Goal: Feedback & Contribution: Submit feedback/report problem

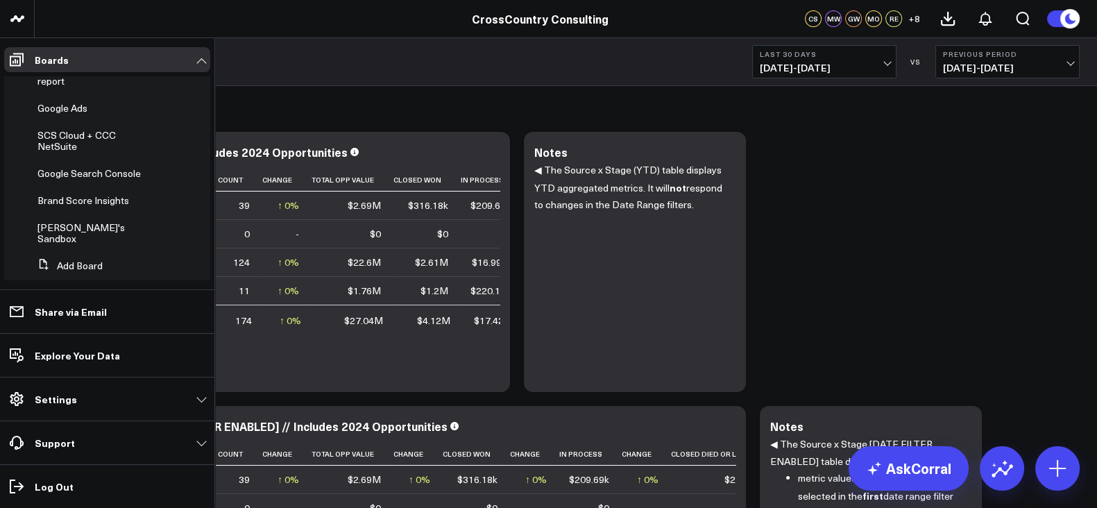
scroll to position [489, 0]
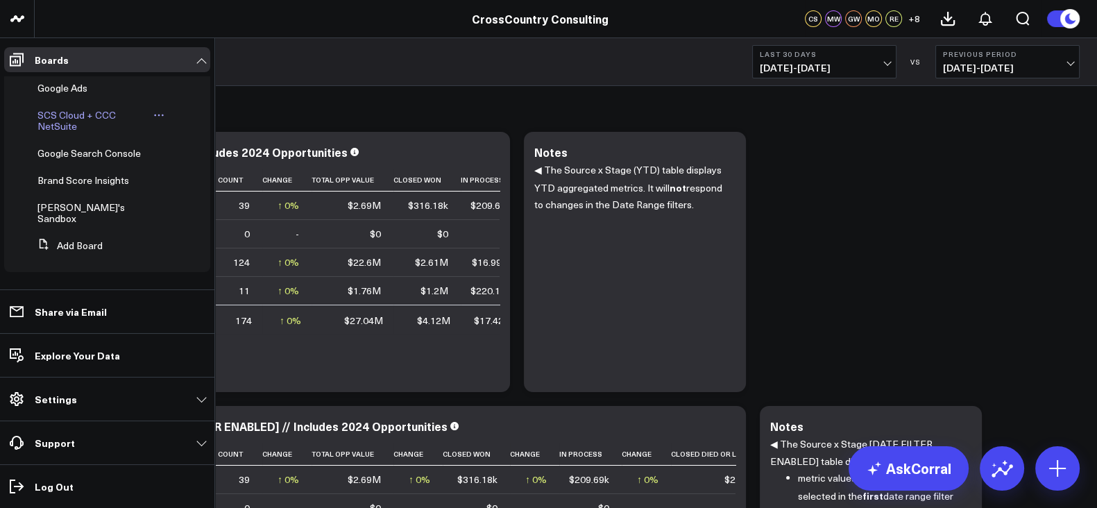
click at [82, 125] on span "SCS Cloud + CCC NetSuite" at bounding box center [76, 120] width 78 height 24
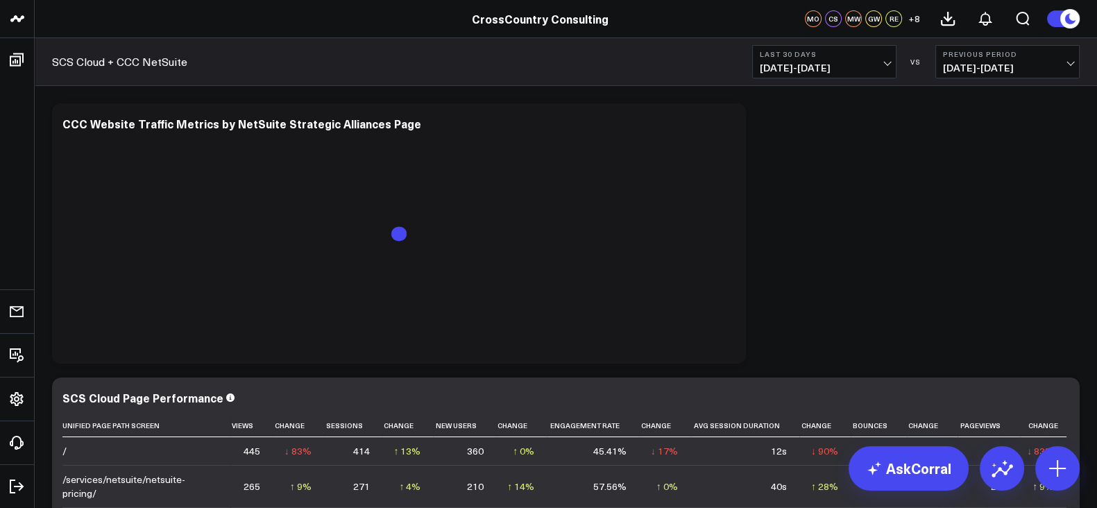
click at [847, 67] on span "[DATE] - [DATE]" at bounding box center [824, 67] width 129 height 11
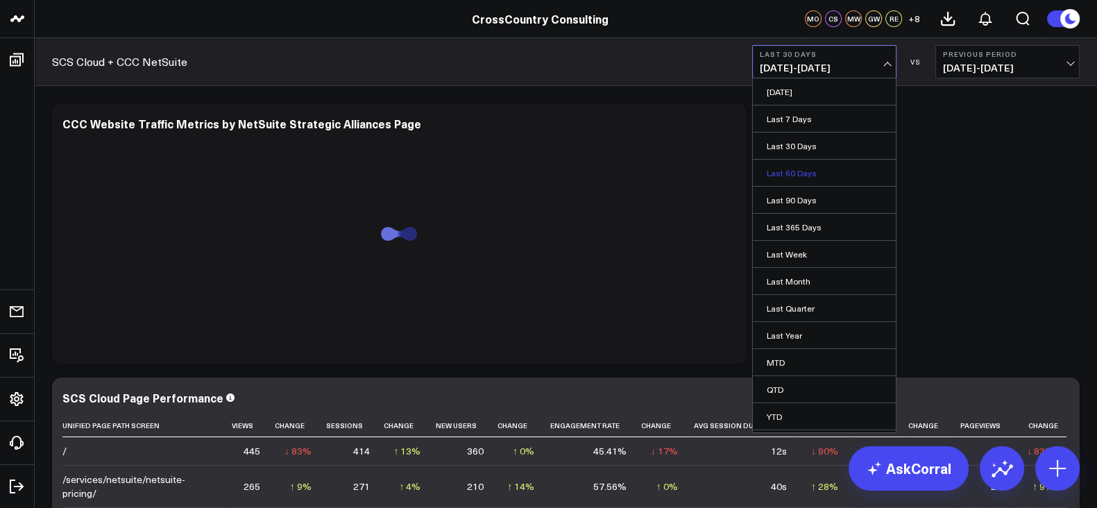
click at [820, 177] on link "Last 60 Days" at bounding box center [824, 173] width 143 height 26
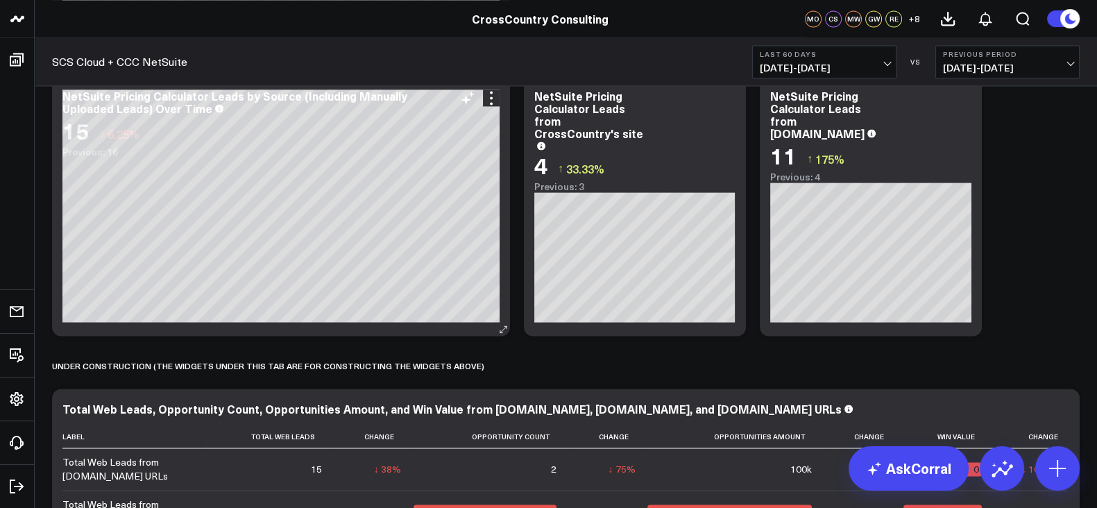
scroll to position [2528, 0]
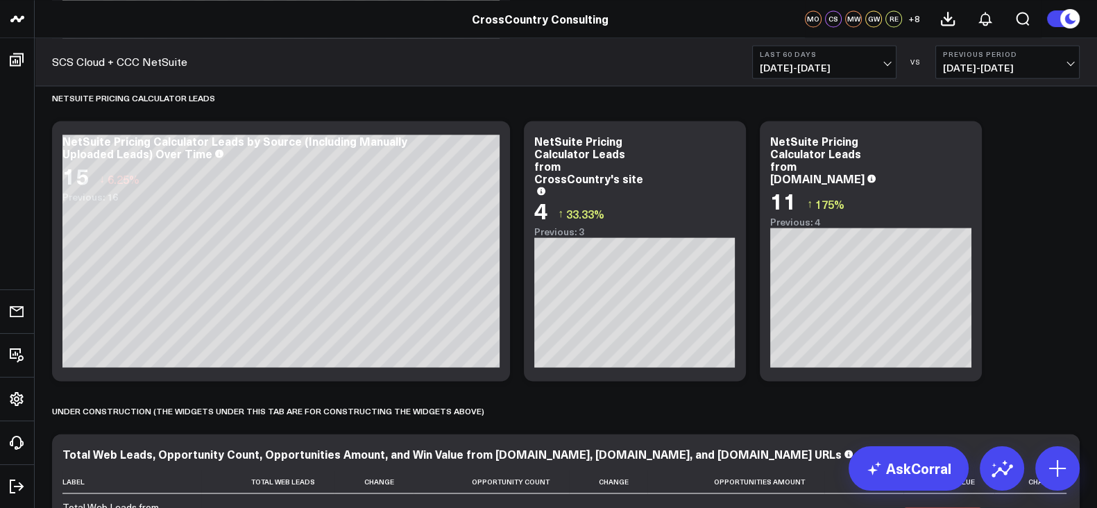
click at [816, 62] on span "[DATE] - [DATE]" at bounding box center [824, 67] width 129 height 11
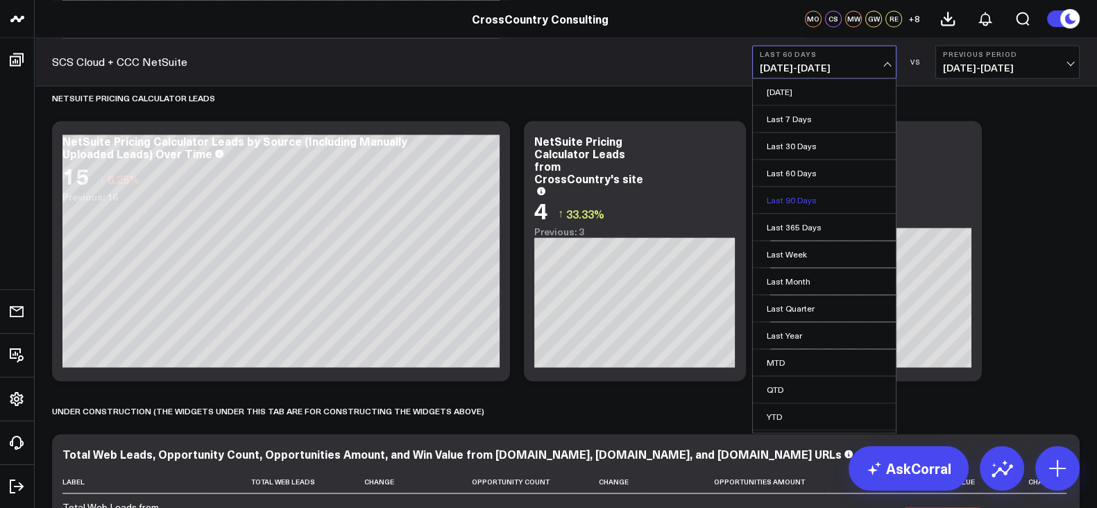
click at [818, 198] on link "Last 90 Days" at bounding box center [824, 200] width 143 height 26
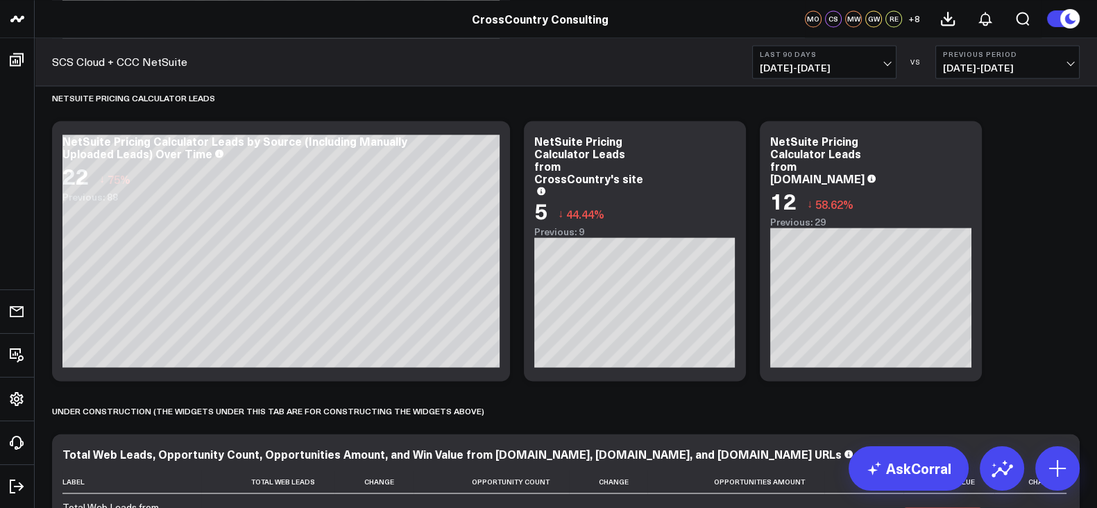
click at [833, 72] on span "[DATE] - [DATE]" at bounding box center [824, 67] width 129 height 11
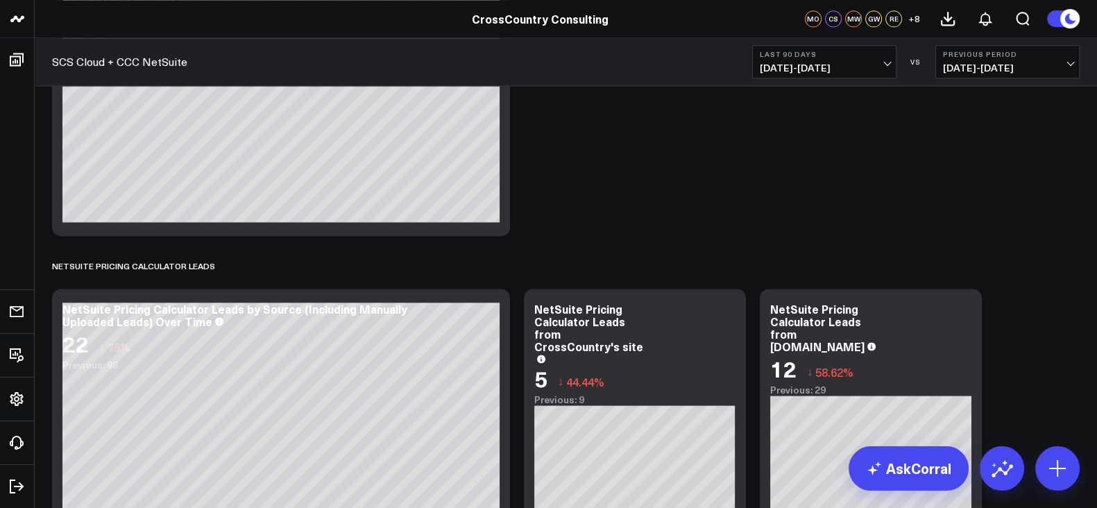
scroll to position [2432, 0]
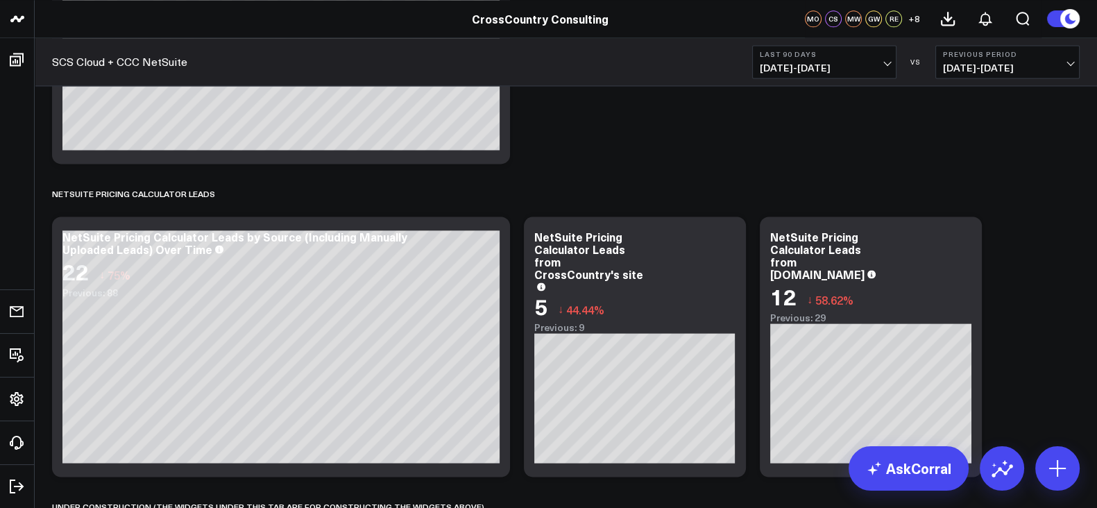
click at [816, 56] on b "Last 90 Days" at bounding box center [824, 54] width 129 height 8
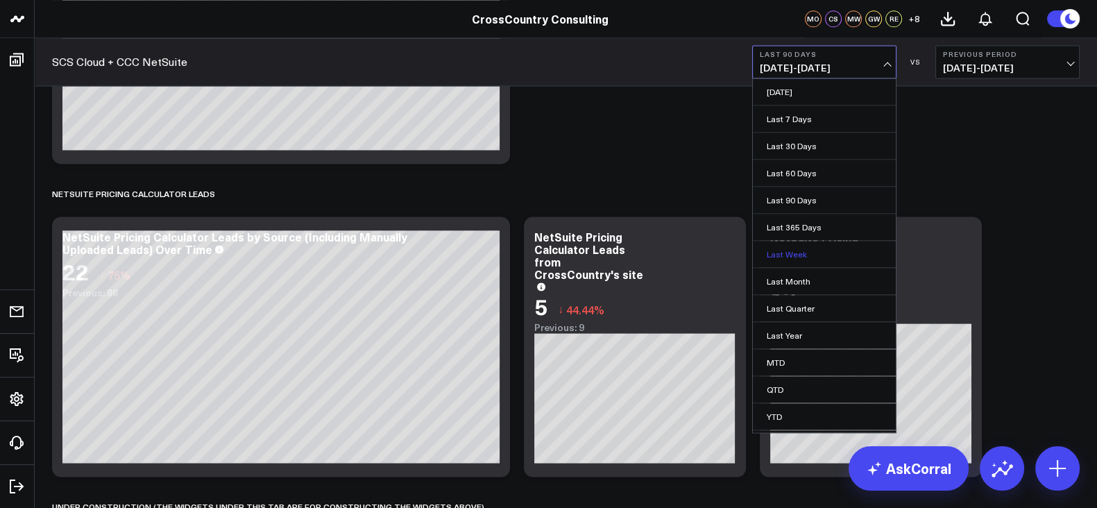
scroll to position [22, 0]
click at [817, 420] on link "Custom Dates" at bounding box center [824, 421] width 143 height 26
select select "8"
select select "2025"
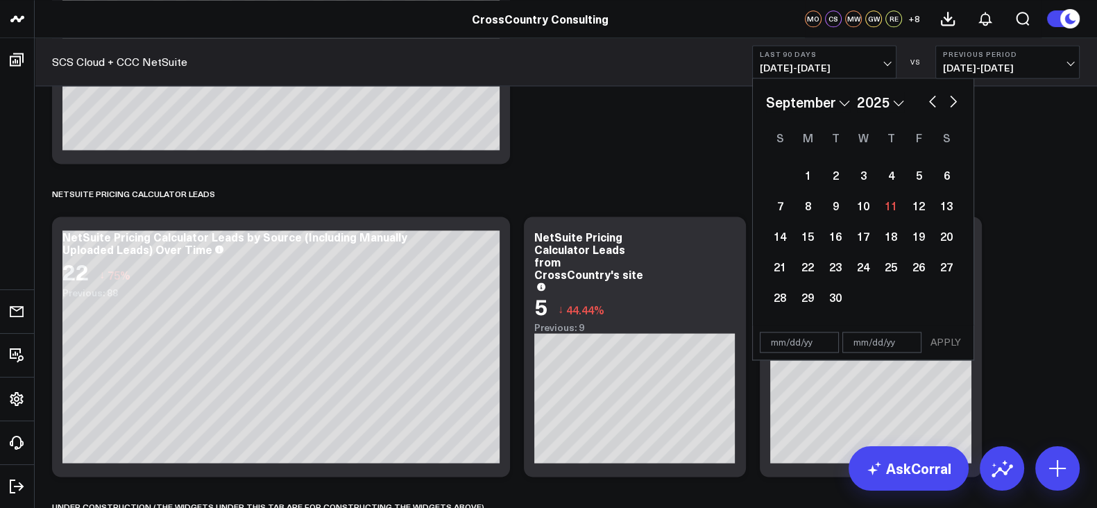
click at [786, 345] on input "text" at bounding box center [799, 342] width 79 height 21
select select "8"
select select "2025"
type input "[DATE]"
select select "4"
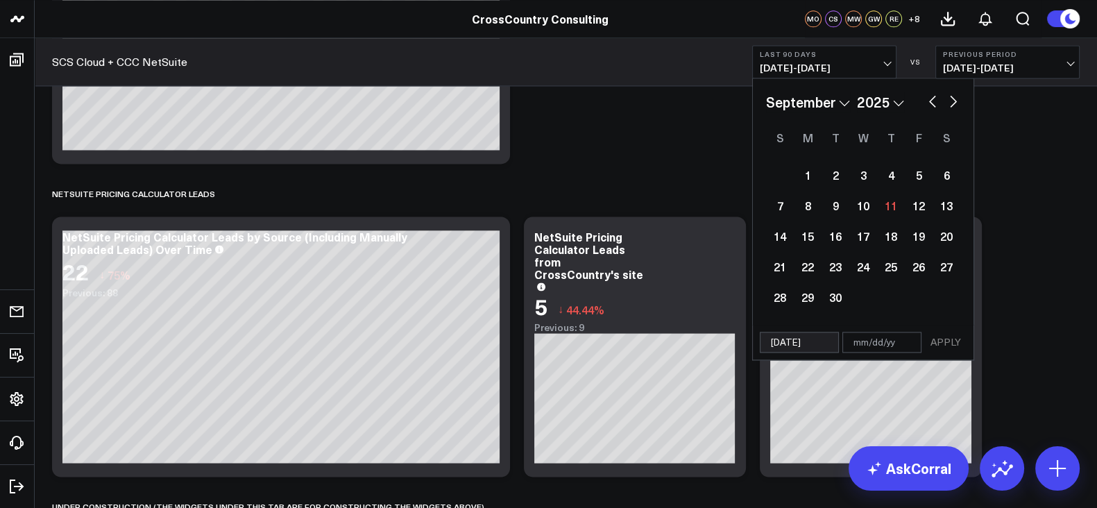
select select "2020"
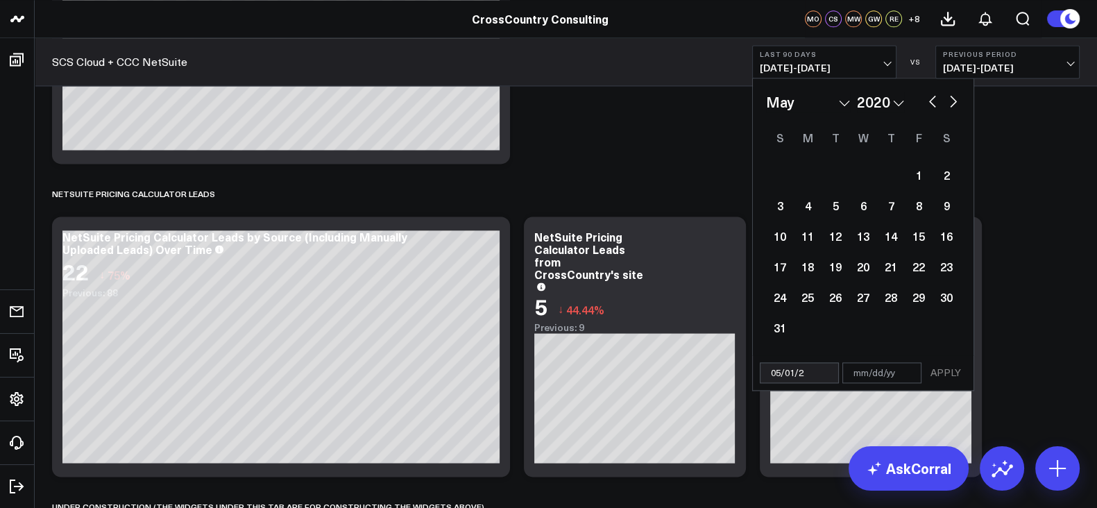
type input "[DATE]"
select select "4"
select select "2025"
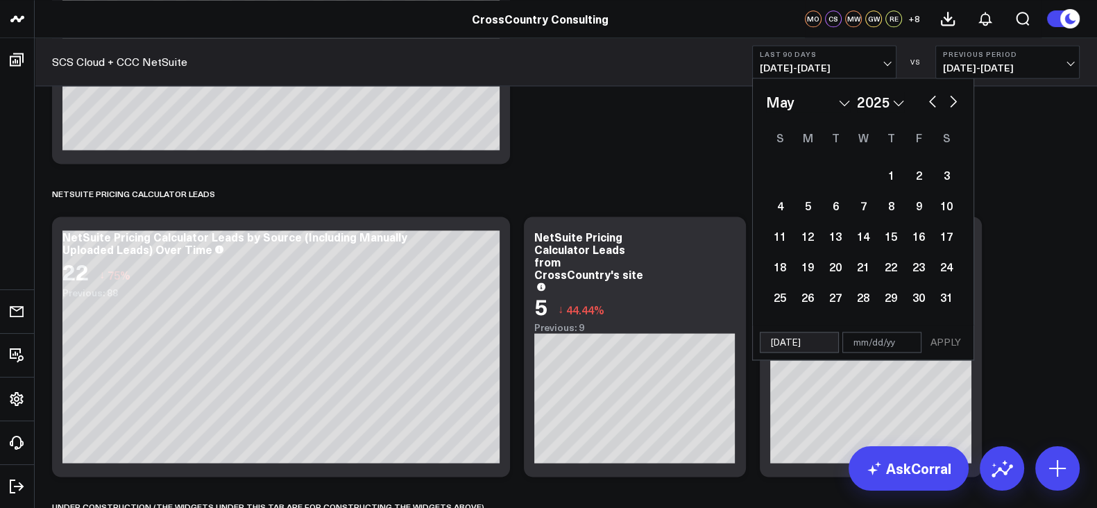
type input "[DATE]"
click at [851, 341] on input "text" at bounding box center [882, 342] width 79 height 21
select select "4"
select select "2025"
click at [870, 343] on input "text" at bounding box center [882, 342] width 79 height 21
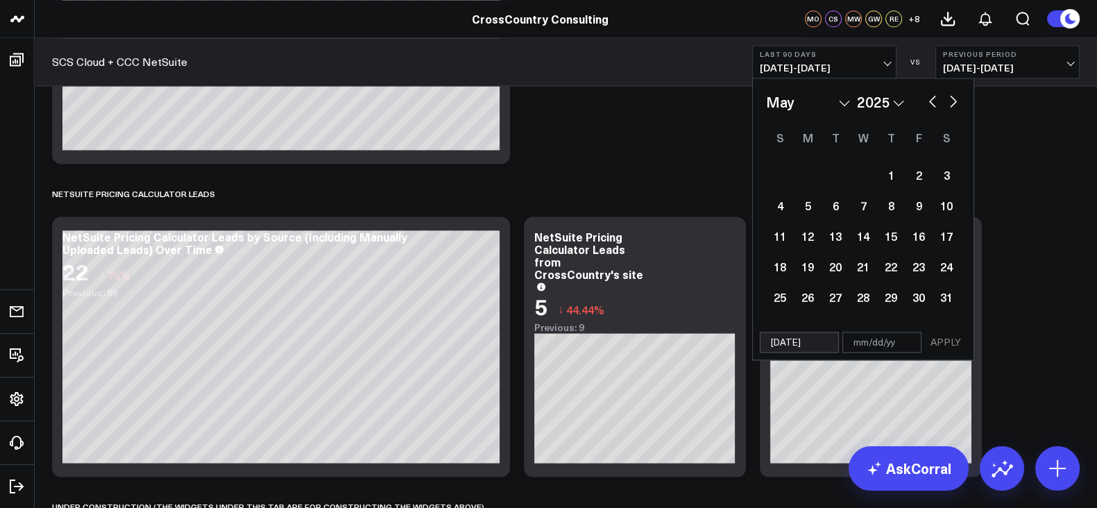
select select "4"
select select "2025"
type input "0"
select select "4"
select select "2025"
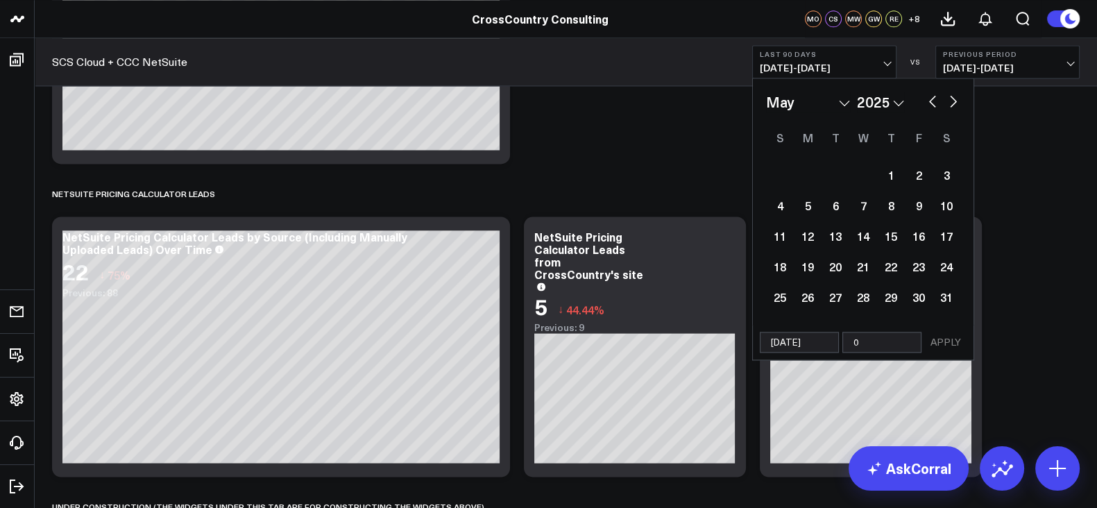
type input "09"
select select "4"
select select "2025"
type input "09/"
select select "4"
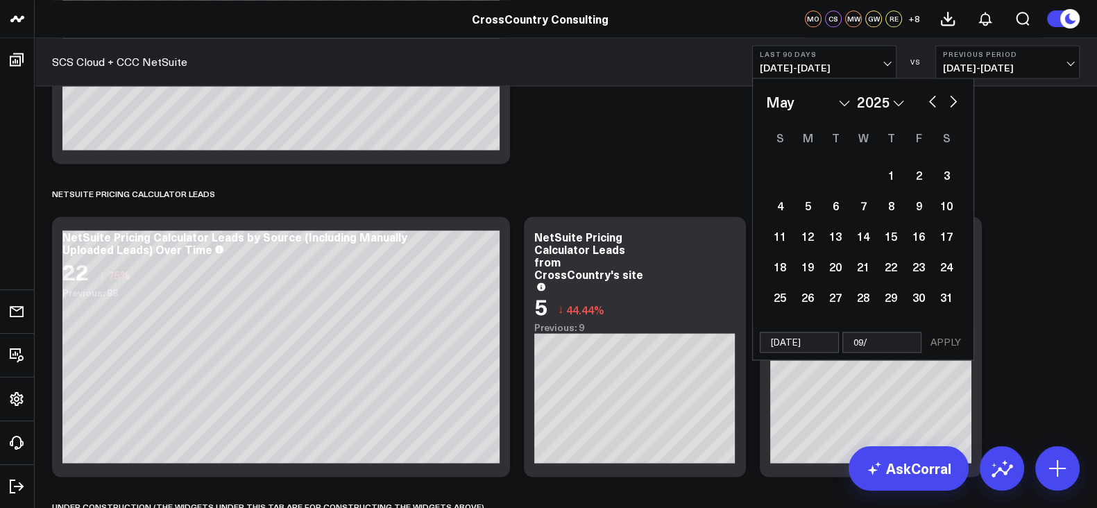
select select "2025"
type input "09/1"
select select "4"
select select "2025"
type input "09/10"
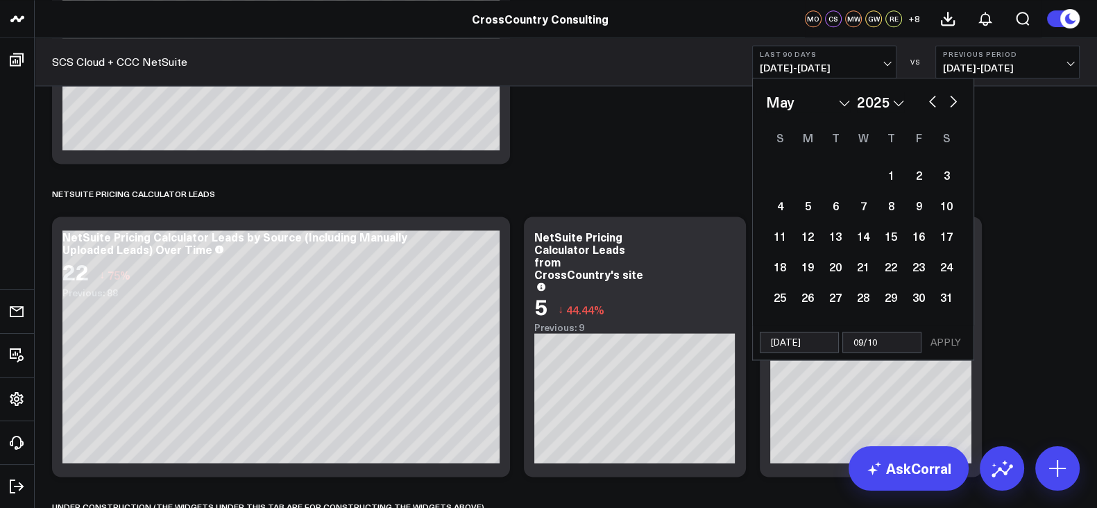
select select "4"
select select "2025"
type input "09/10/"
select select "4"
select select "2025"
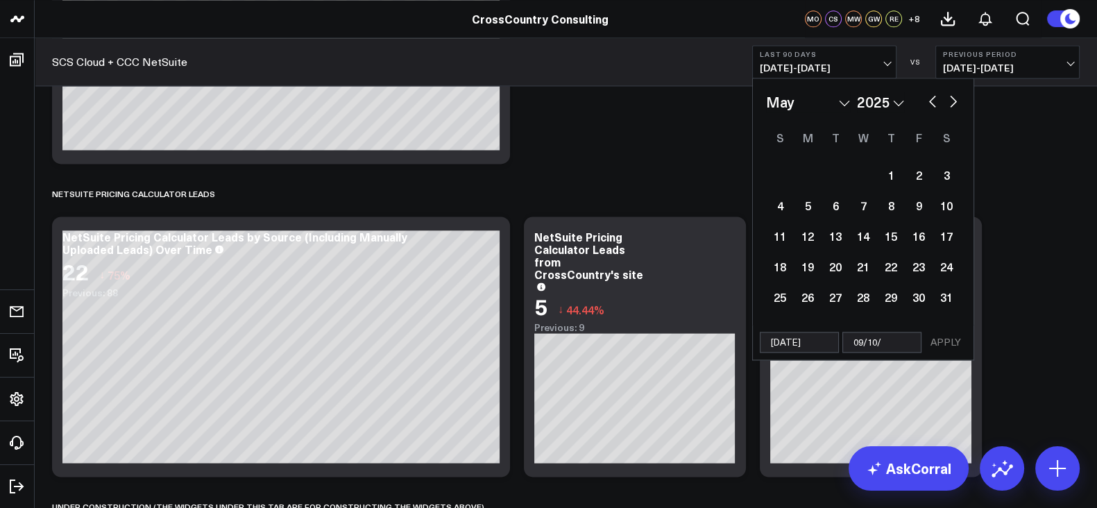
type input "09/10/2"
select select "4"
select select "2025"
type input "[DATE]"
select select "4"
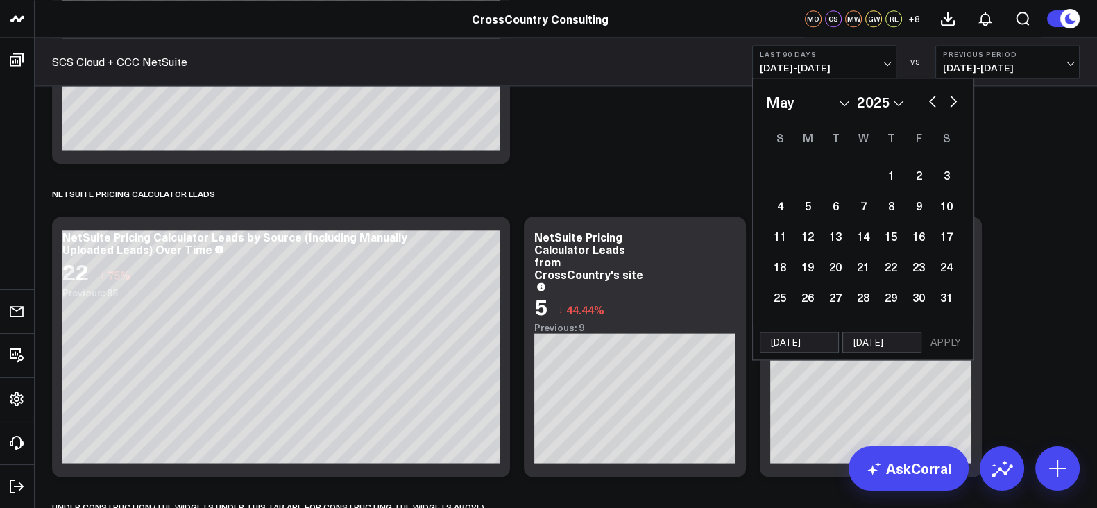
select select "2025"
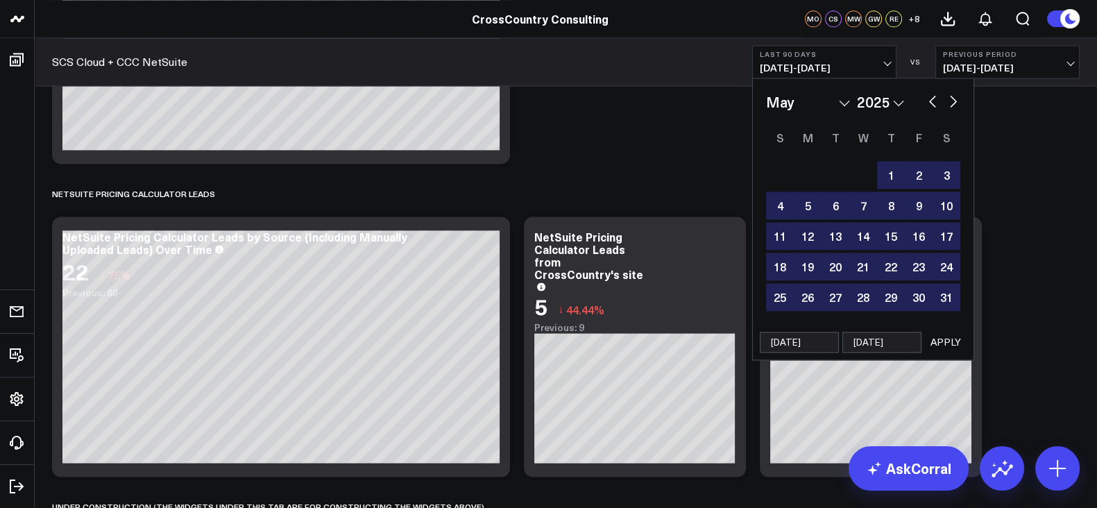
type input "[DATE]"
click at [940, 338] on button "APPLY" at bounding box center [946, 342] width 42 height 21
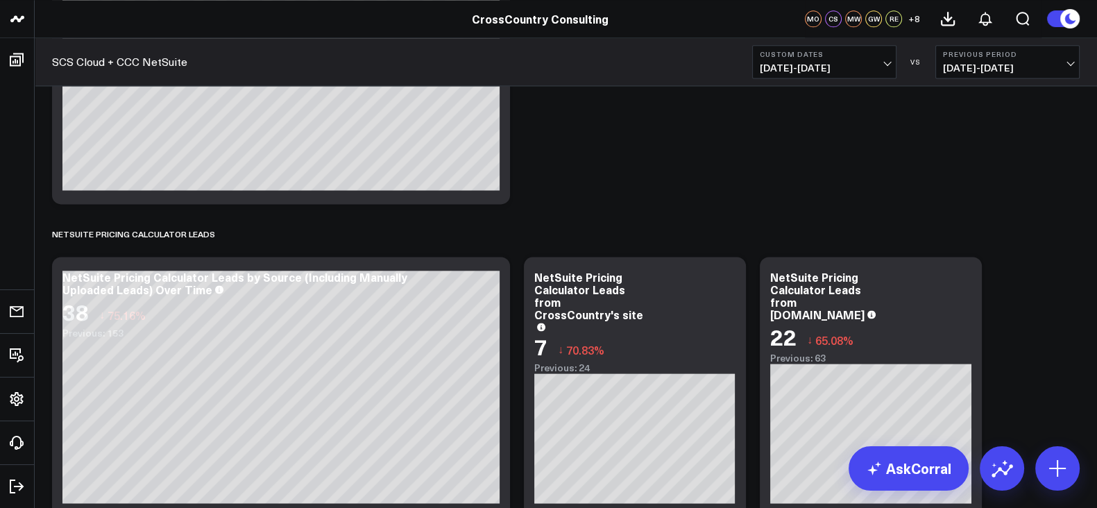
scroll to position [2440, 0]
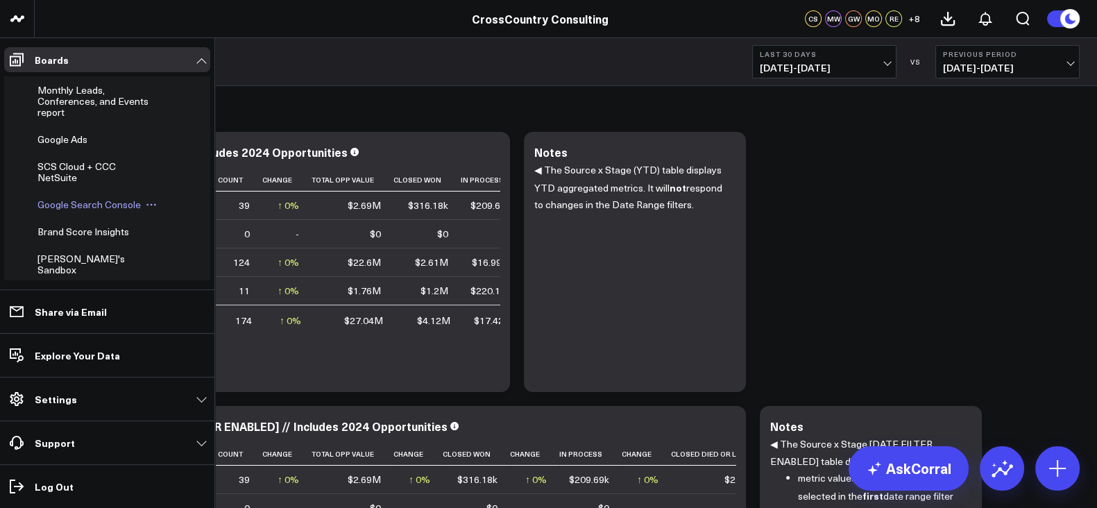
scroll to position [425, 0]
click at [69, 186] on span "SCS Cloud + CCC NetSuite" at bounding box center [76, 174] width 78 height 24
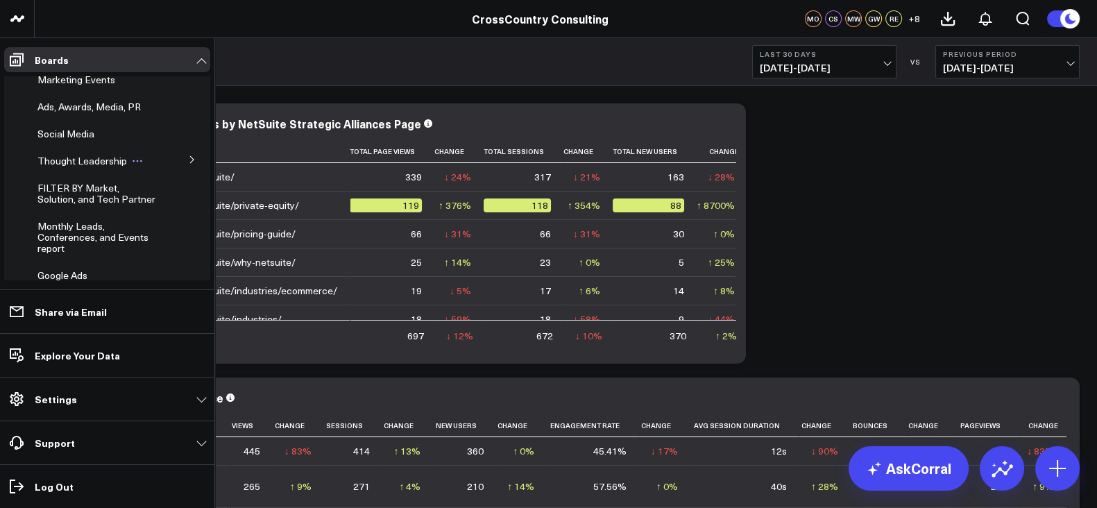
scroll to position [489, 0]
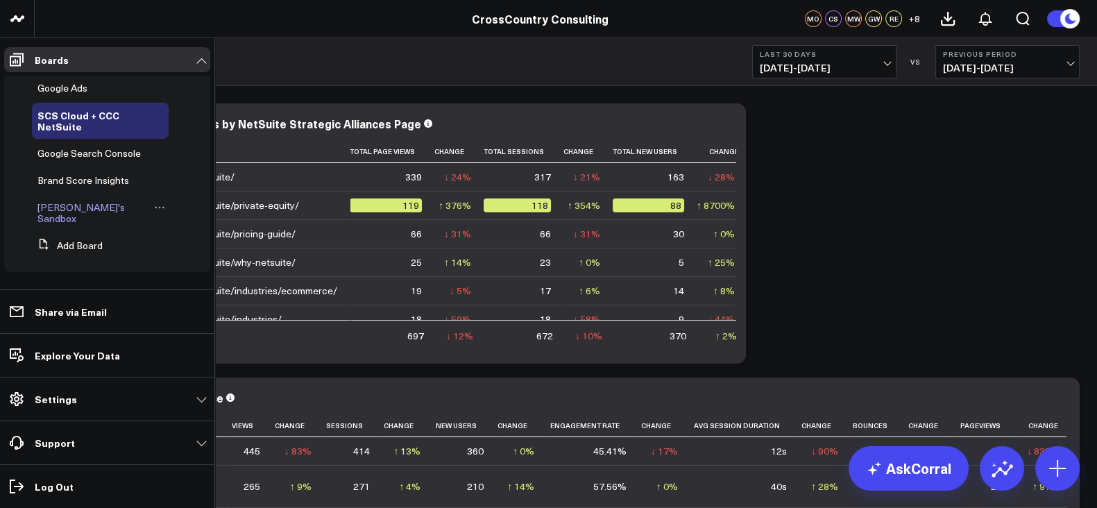
click at [68, 214] on span "[PERSON_NAME]'s Sandbox" at bounding box center [80, 213] width 87 height 24
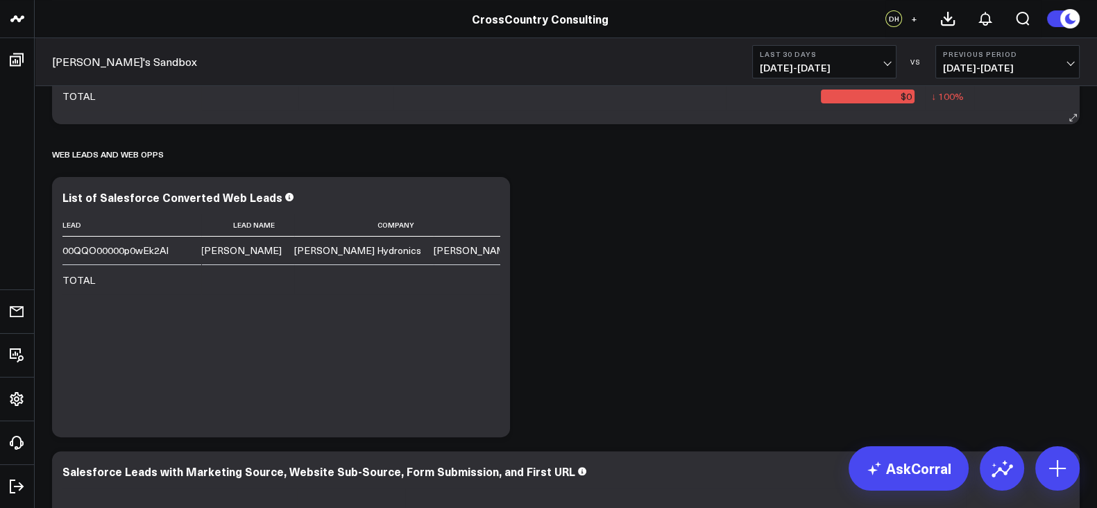
scroll to position [439, 0]
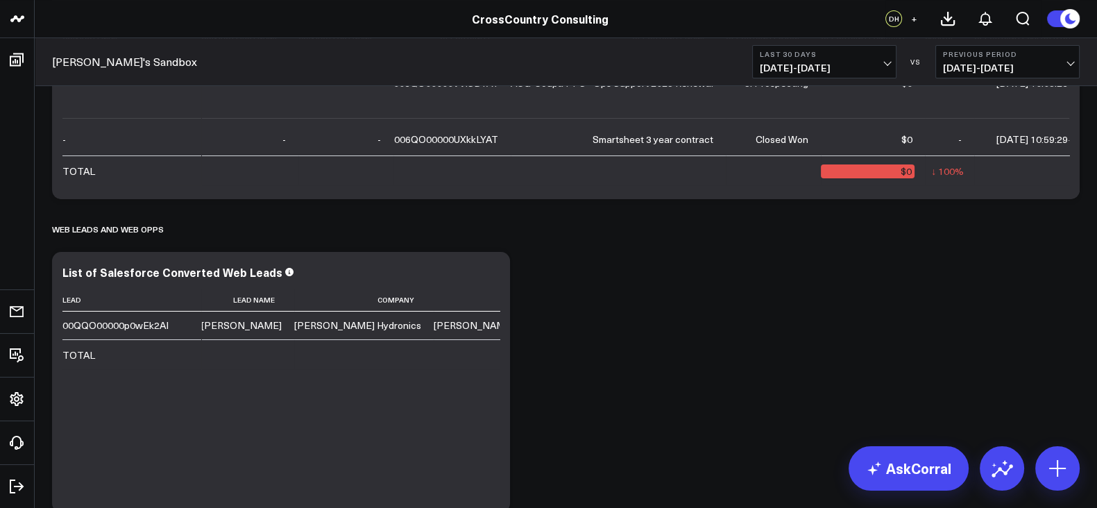
click at [801, 64] on span "[DATE] - [DATE]" at bounding box center [824, 67] width 129 height 11
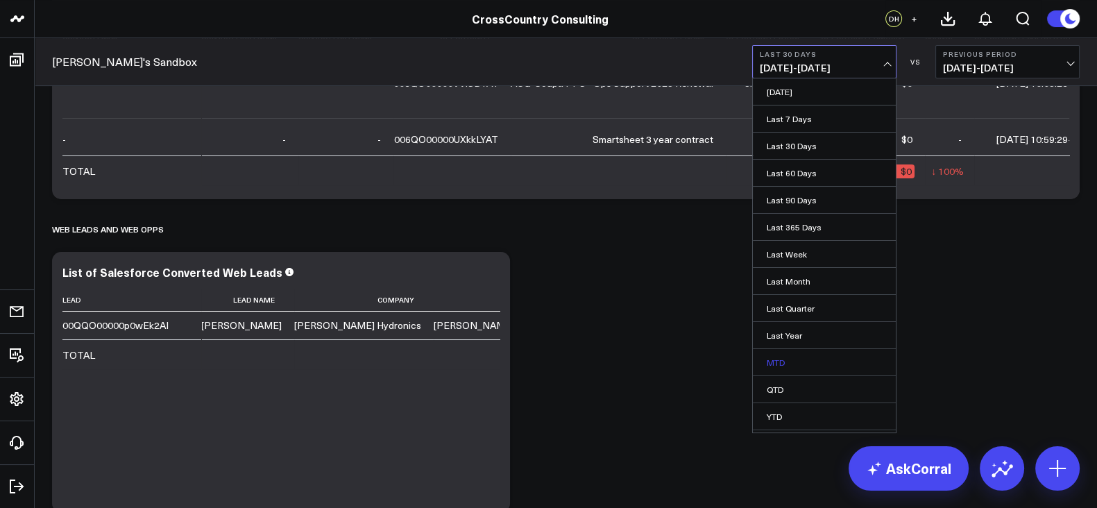
scroll to position [22, 0]
click at [786, 382] on link "YTD" at bounding box center [824, 394] width 143 height 26
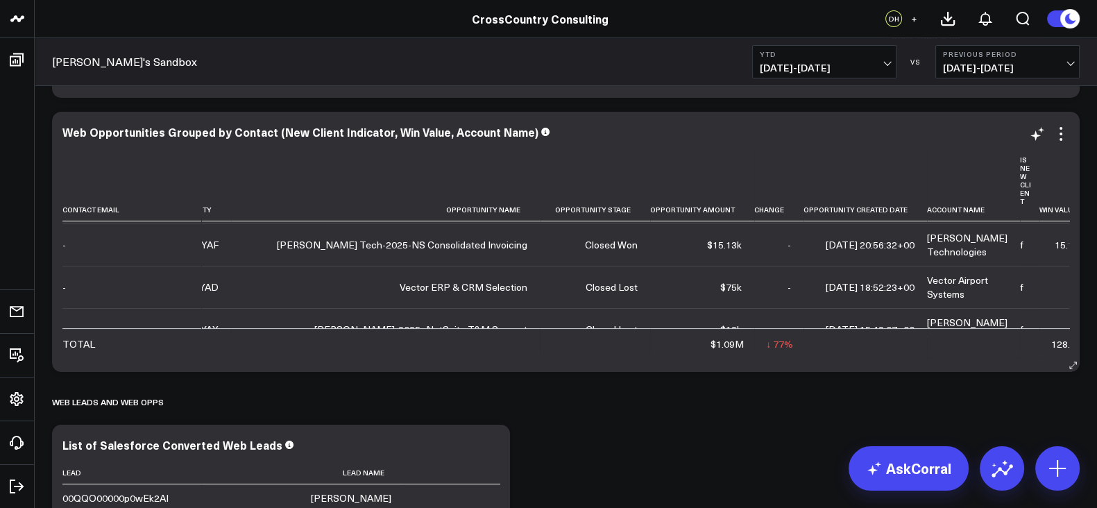
scroll to position [385, 286]
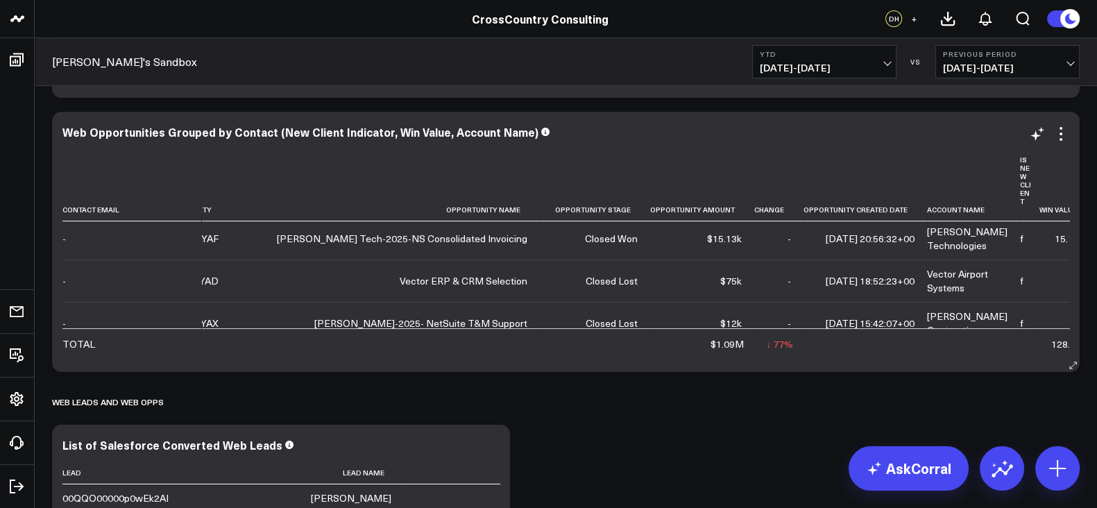
click at [860, 260] on td "2025-04-15 20:56:32+00" at bounding box center [866, 238] width 124 height 42
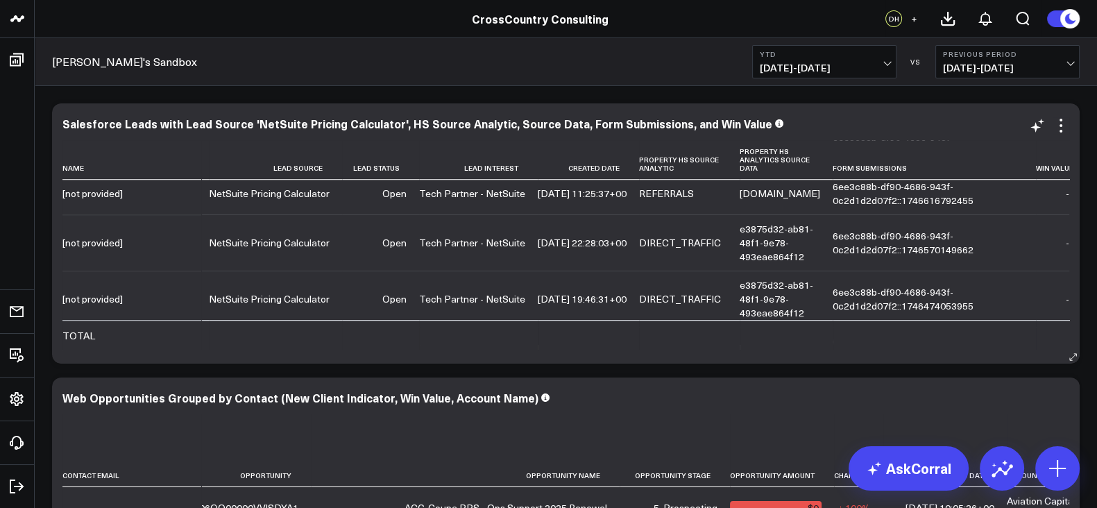
scroll to position [1221, 496]
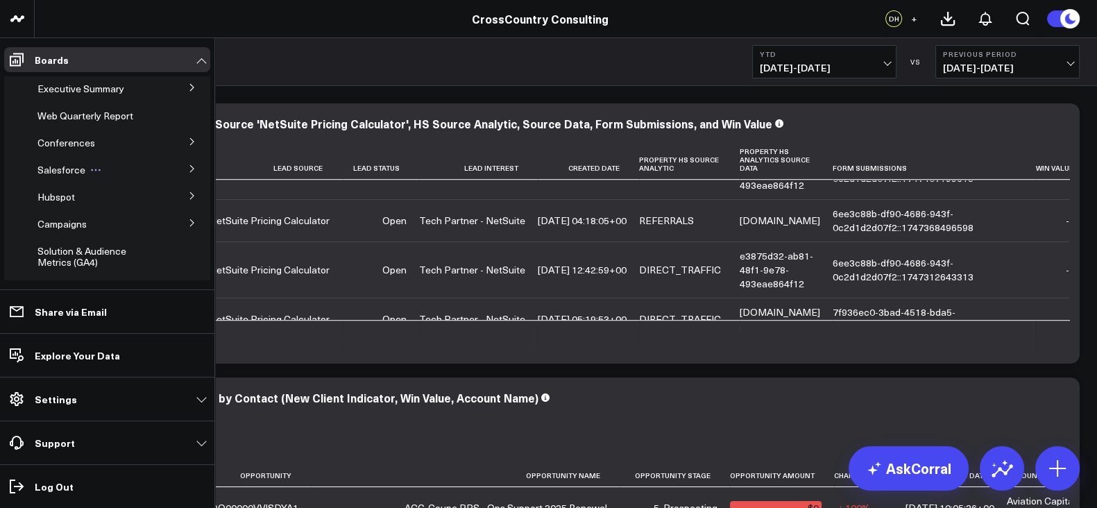
click at [64, 163] on span "Salesforce" at bounding box center [61, 169] width 48 height 13
click at [182, 164] on button at bounding box center [192, 168] width 21 height 36
click at [177, 164] on button at bounding box center [192, 168] width 36 height 21
click at [90, 203] on span "Salesforce Marketing Dashboard (2025)" at bounding box center [93, 200] width 95 height 24
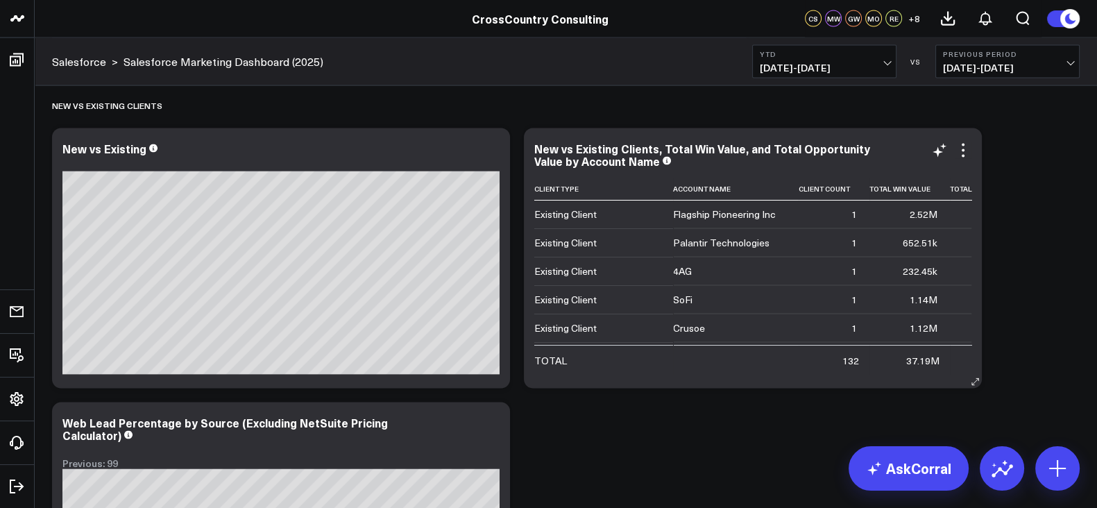
scroll to position [10013, 0]
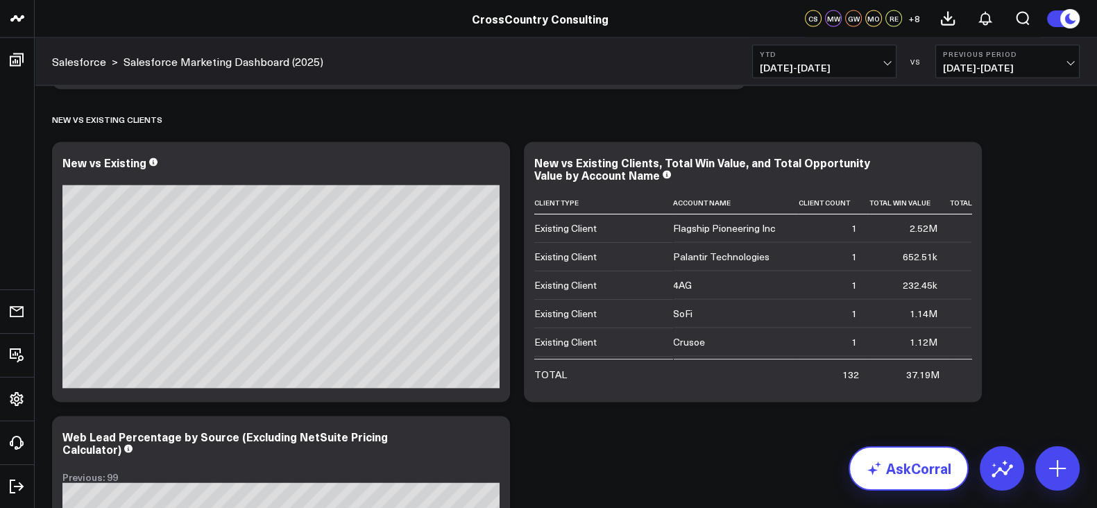
click at [877, 382] on link "AskCorral" at bounding box center [909, 468] width 120 height 44
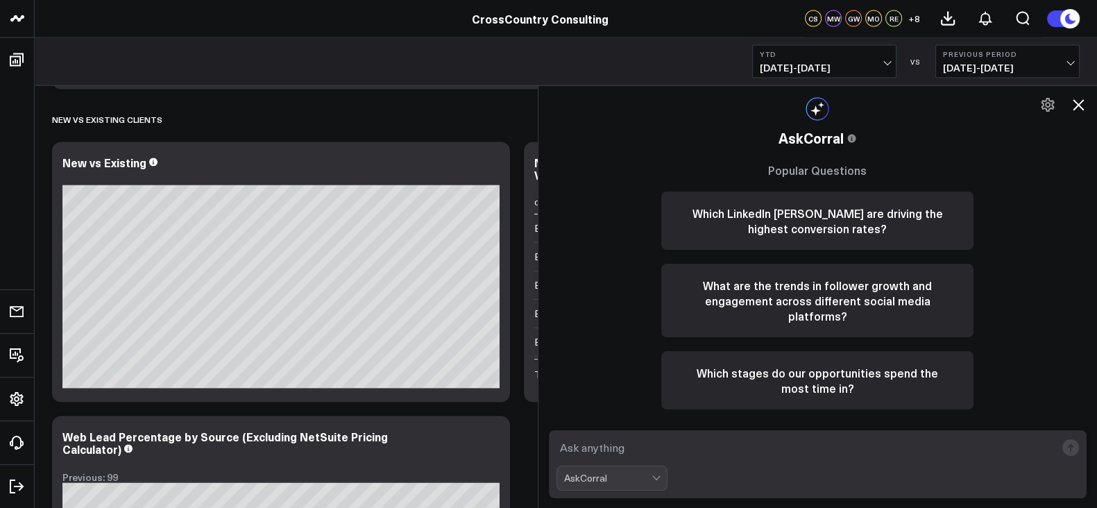
click at [741, 382] on form "AskCorral" at bounding box center [818, 464] width 539 height 68
click at [758, 382] on textarea at bounding box center [807, 447] width 500 height 25
type textarea "How many new clients do we have in our Salesforce?"
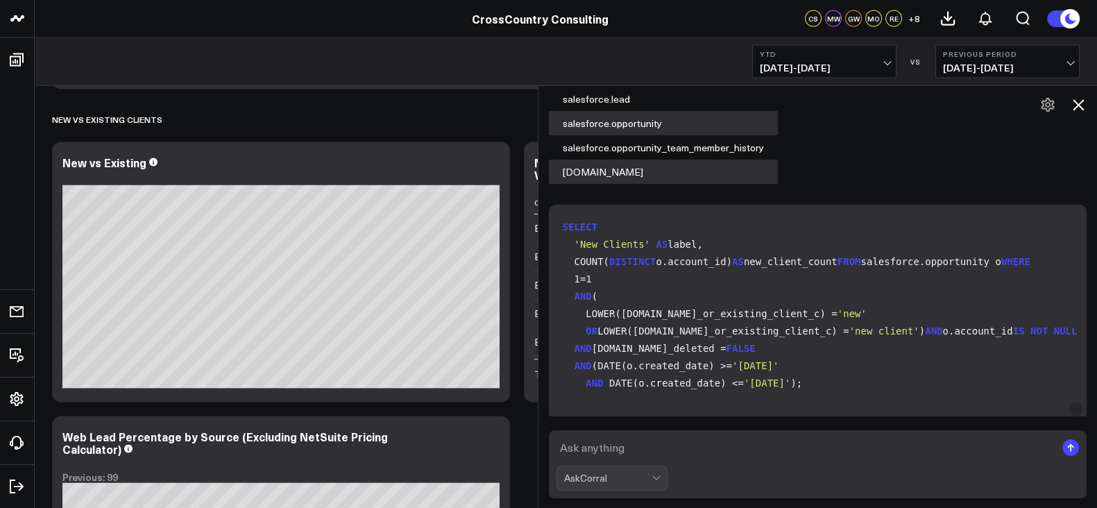
scroll to position [108, 0]
drag, startPoint x: 820, startPoint y: 290, endPoint x: 818, endPoint y: 267, distance: 23.7
click at [818, 267] on code "SELECT 'New Clients' AS label, COUNT( DISTINCT o.account_id) AS new_client_coun…" at bounding box center [821, 306] width 516 height 174
click at [825, 317] on code "SELECT 'New Clients' AS label, COUNT( DISTINCT o.account_id) AS new_client_coun…" at bounding box center [821, 306] width 516 height 174
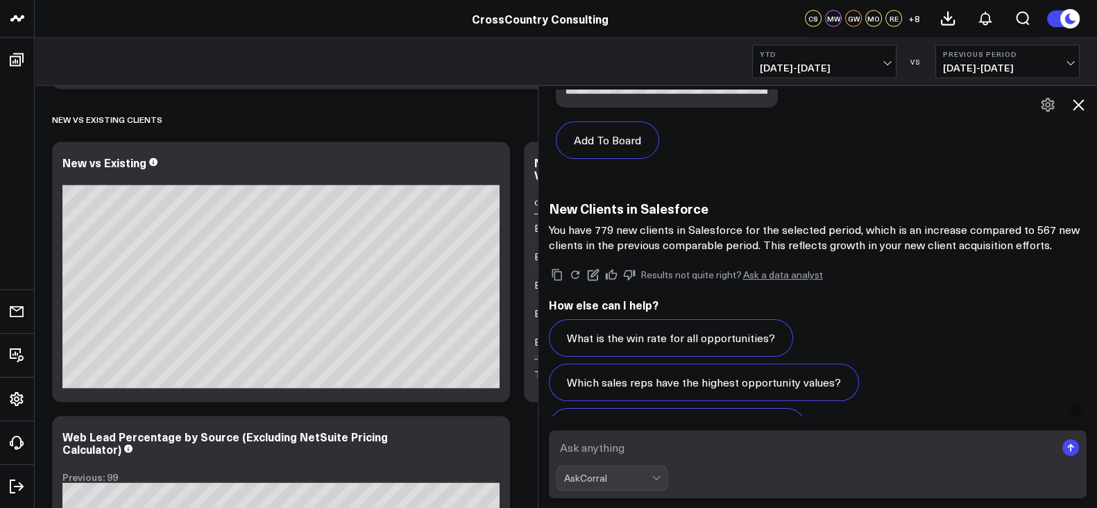
scroll to position [1157, 0]
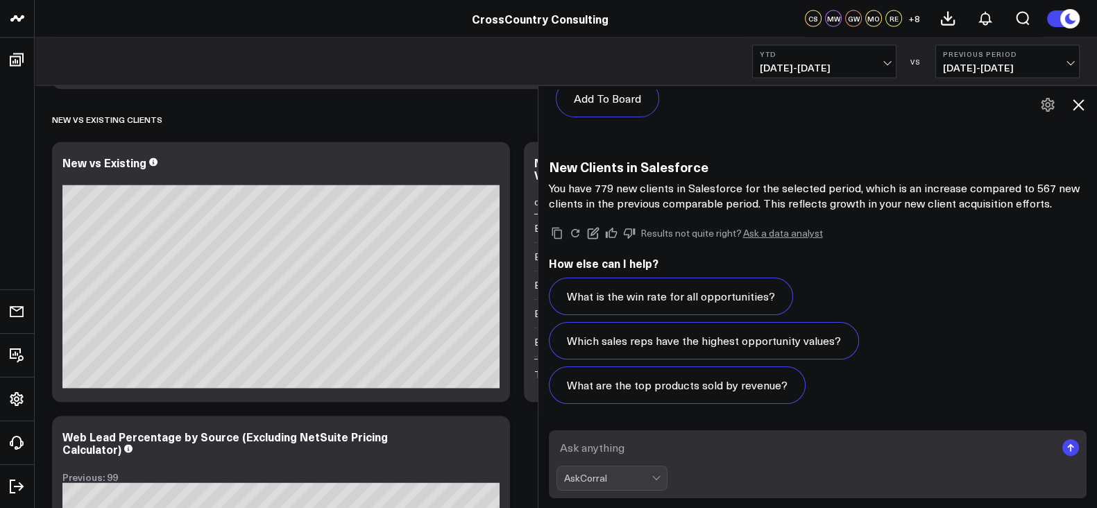
click at [877, 93] on button at bounding box center [1079, 105] width 24 height 24
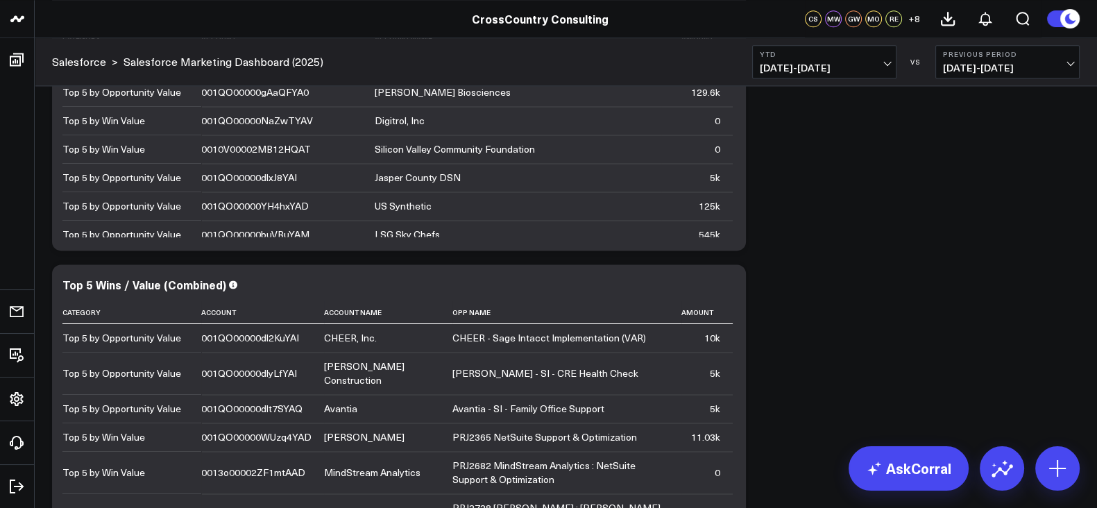
scroll to position [8471, 0]
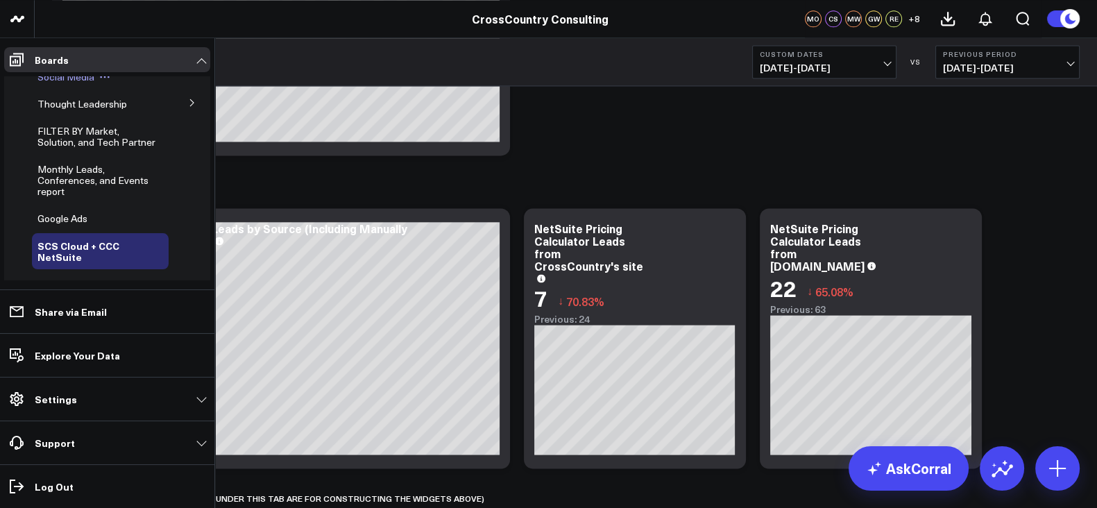
scroll to position [489, 0]
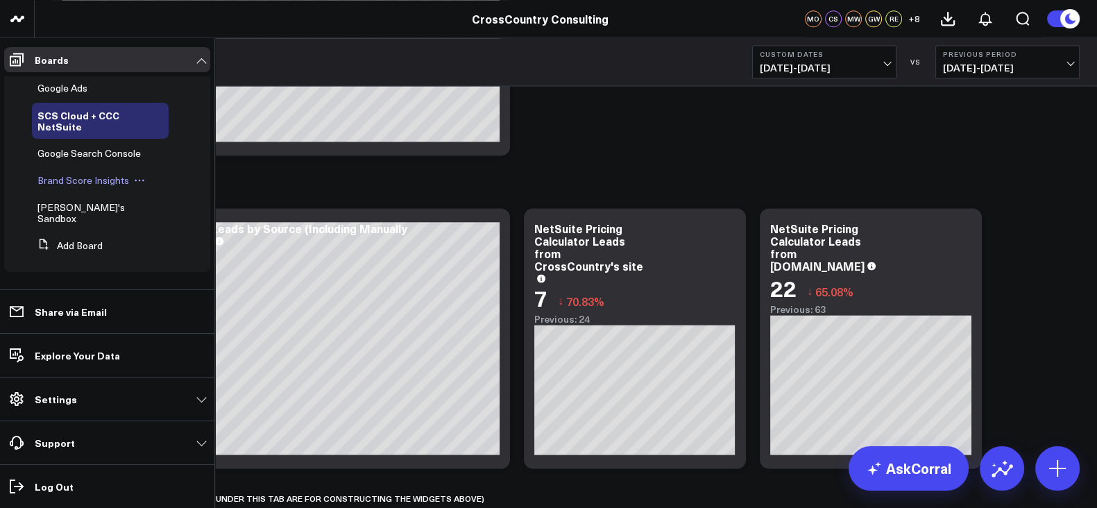
click at [80, 187] on span "Brand Score Insights" at bounding box center [83, 180] width 92 height 13
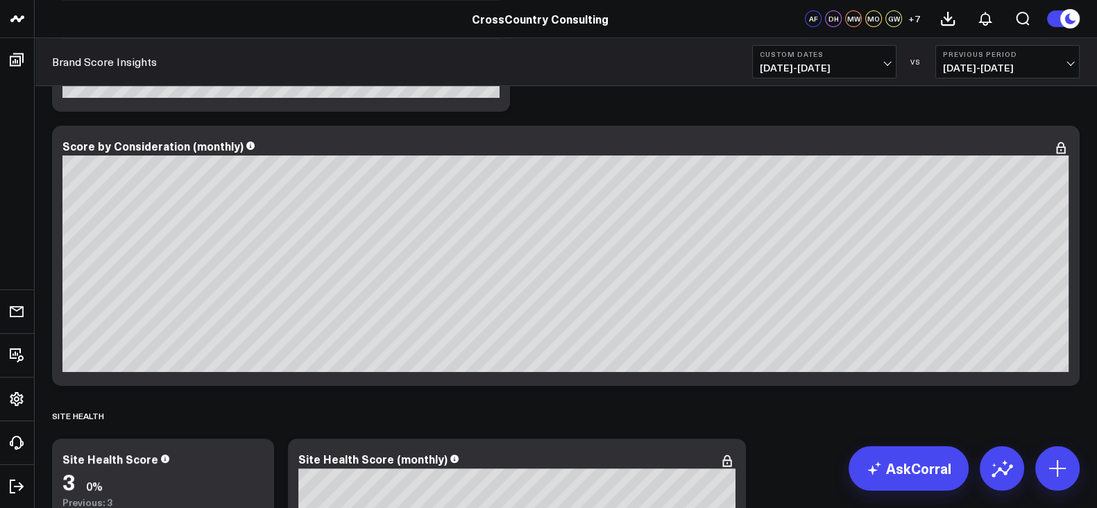
scroll to position [579, 0]
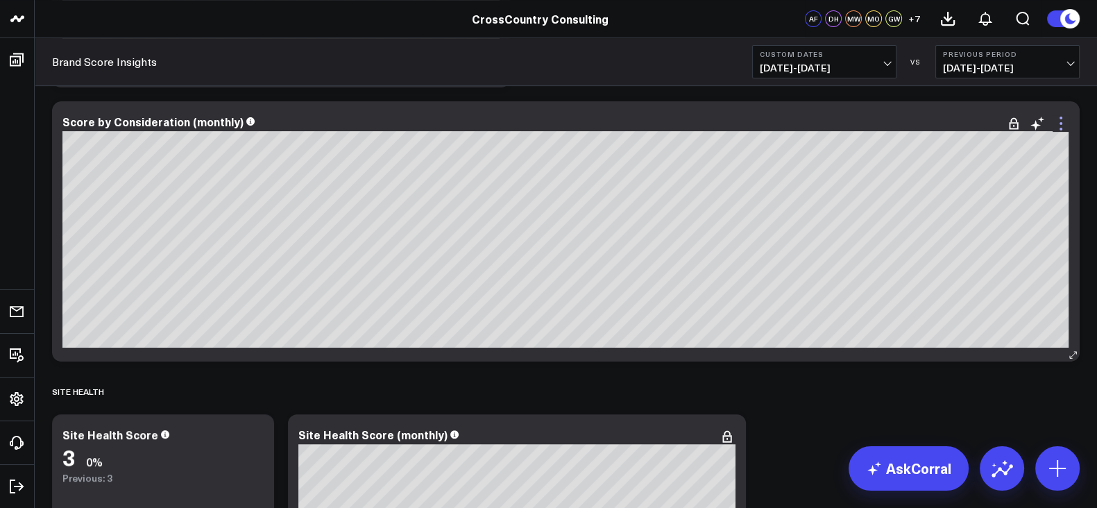
click at [1062, 128] on icon at bounding box center [1061, 123] width 17 height 17
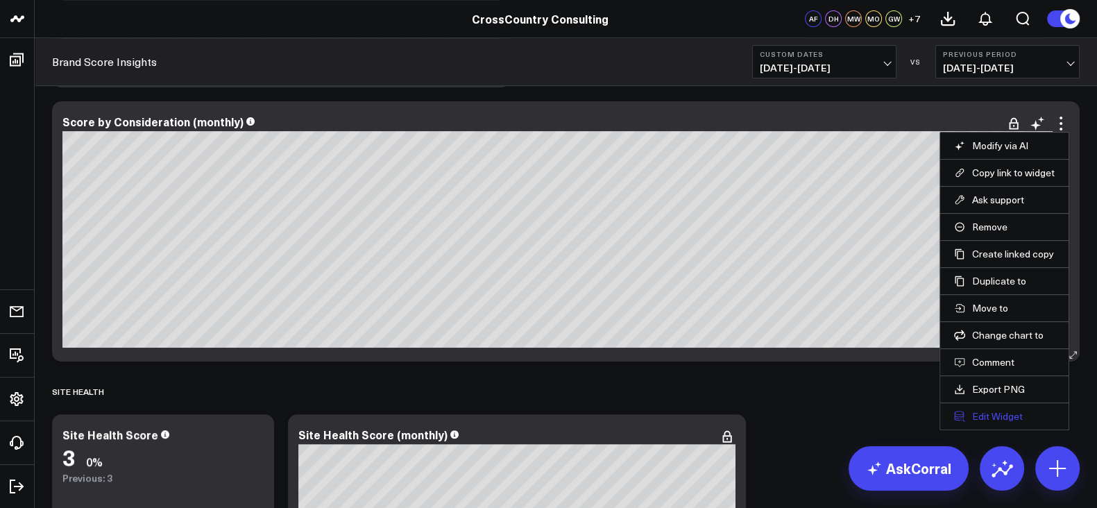
click at [995, 416] on button "Edit Widget" at bounding box center [1004, 416] width 101 height 12
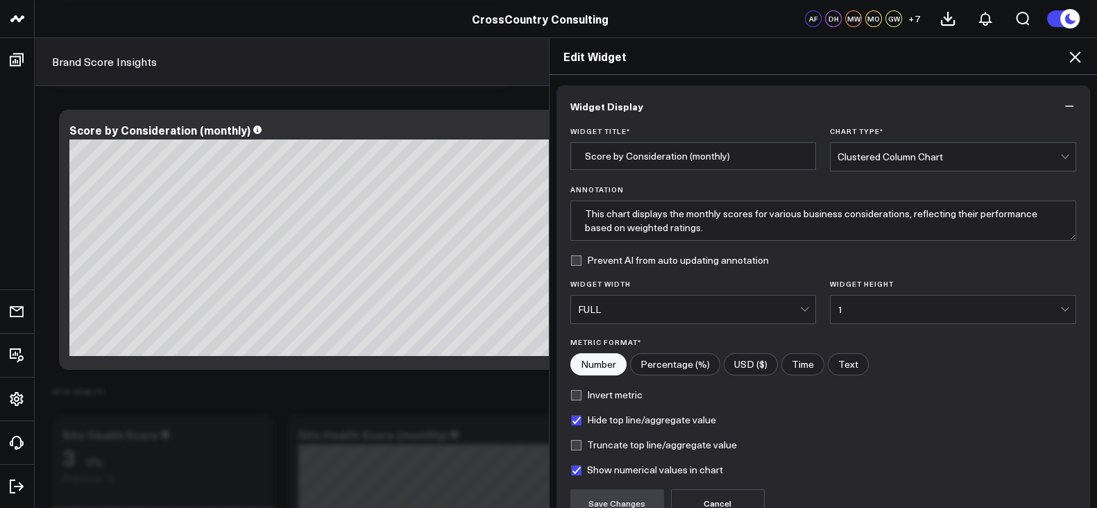
scroll to position [135, 0]
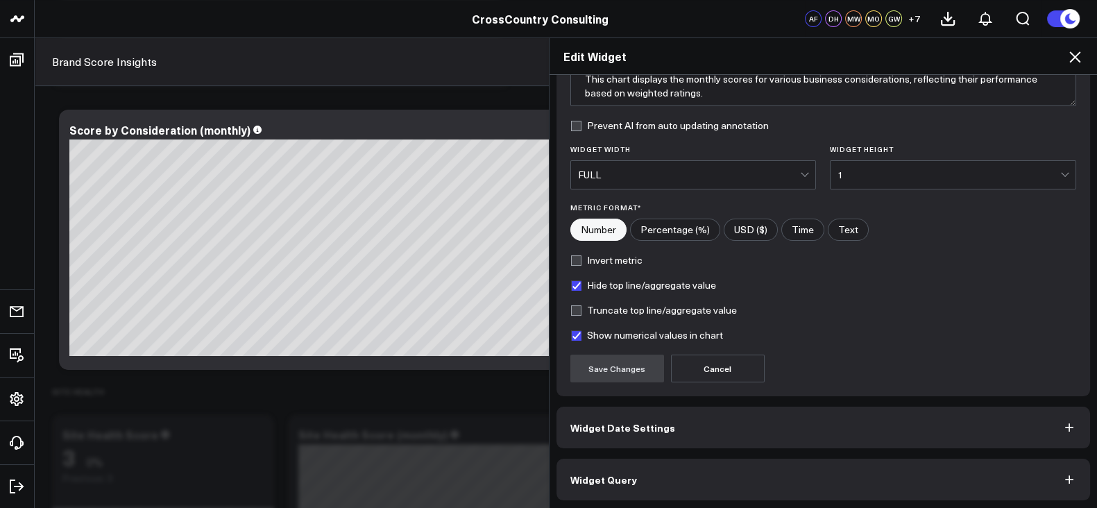
click at [898, 462] on button "Widget Query" at bounding box center [824, 480] width 534 height 42
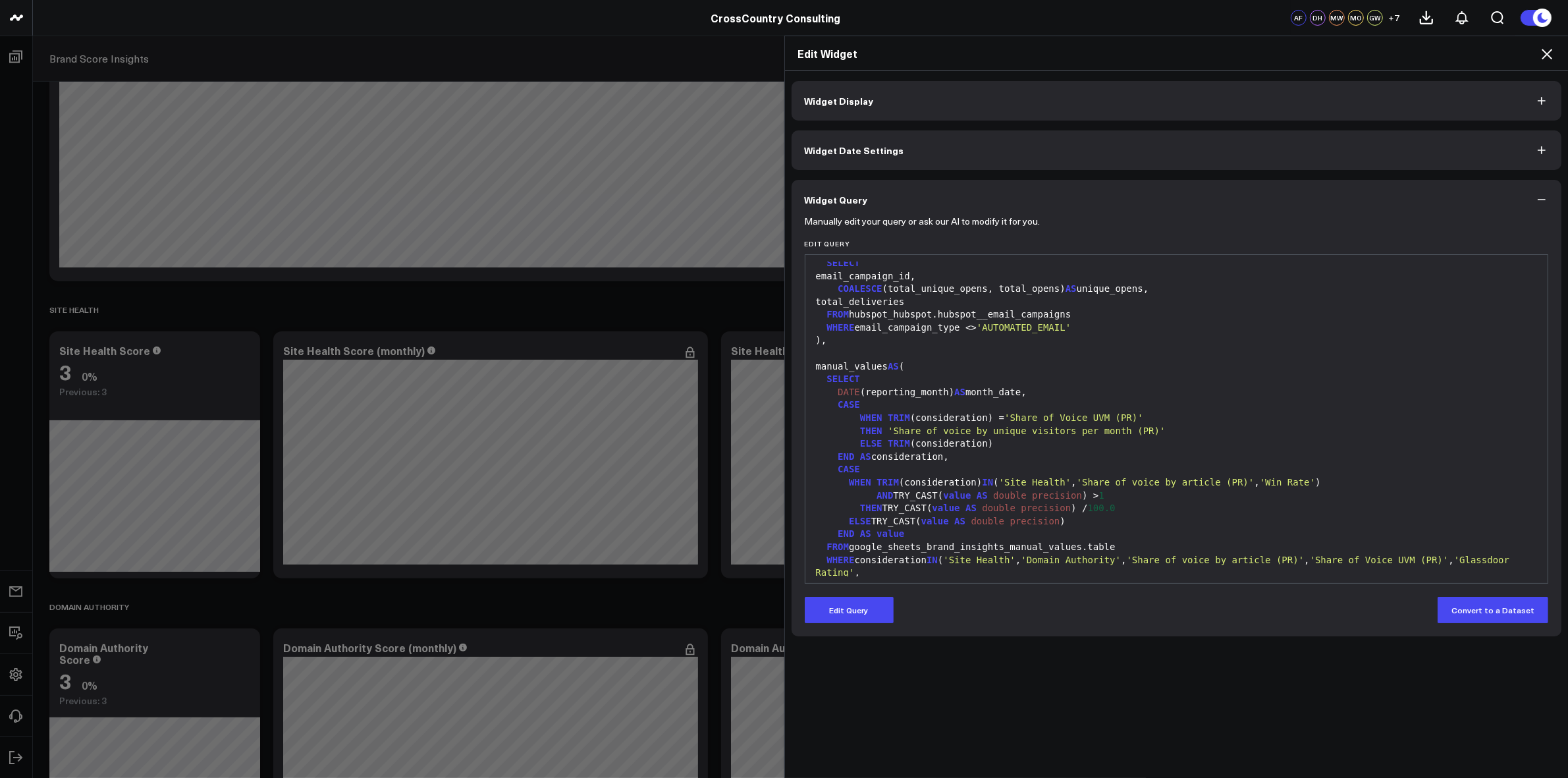
scroll to position [769, 0]
click at [1041, 445] on div "ELSE TRIM (consideration)" at bounding box center [1176, 443] width 729 height 13
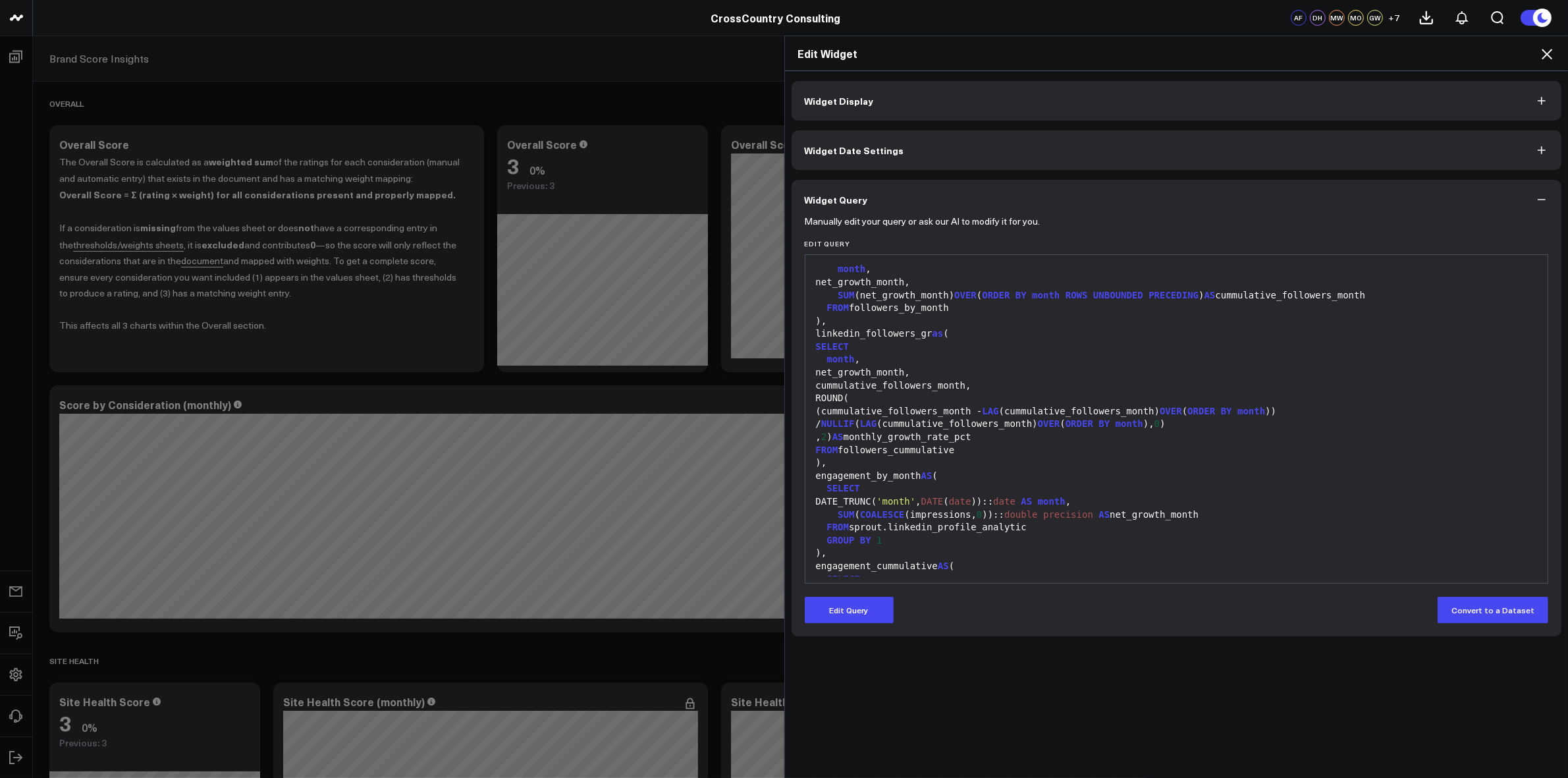
scroll to position [0, 0]
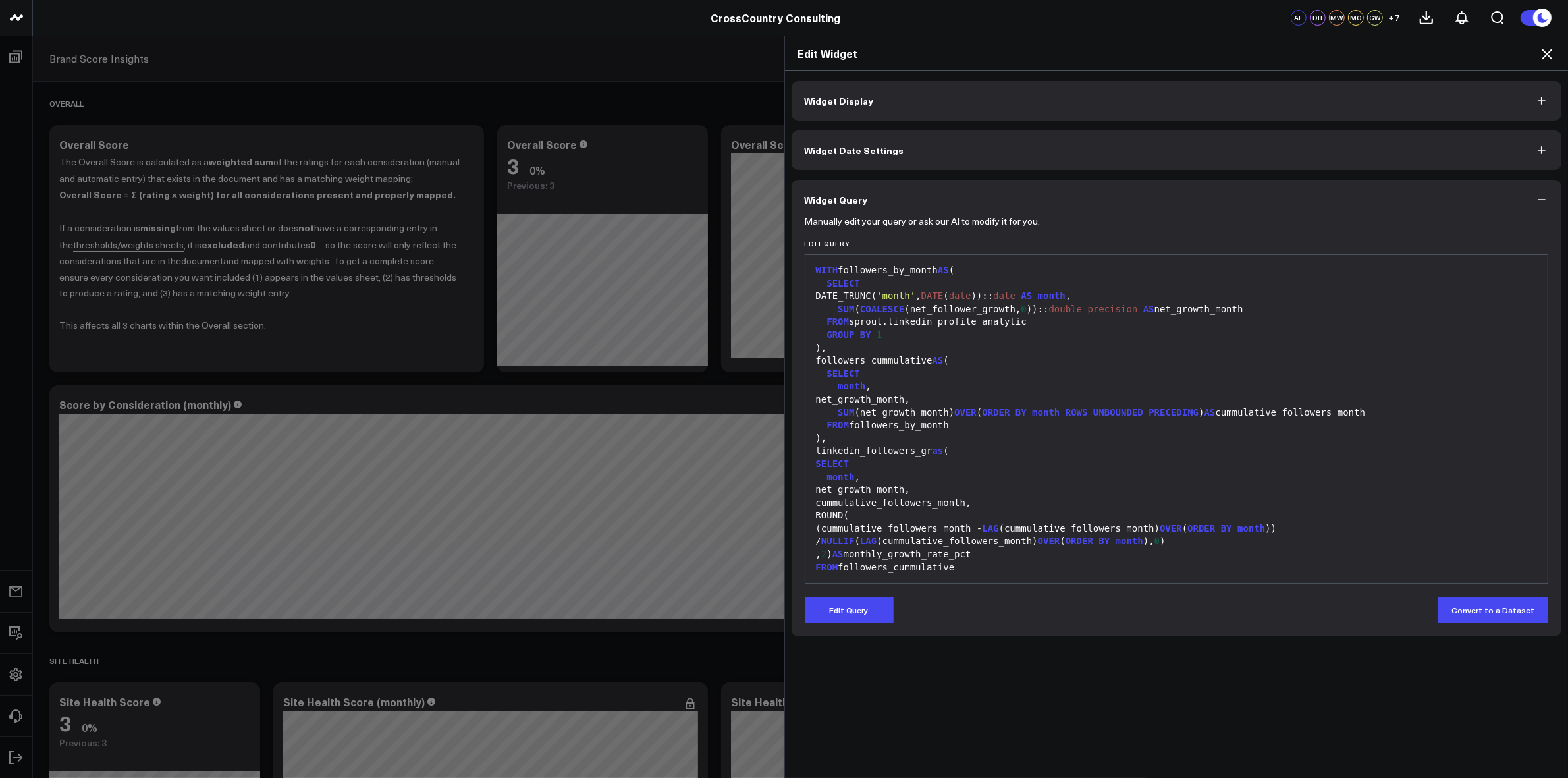
click at [816, 267] on span "WITH" at bounding box center [827, 269] width 23 height 10
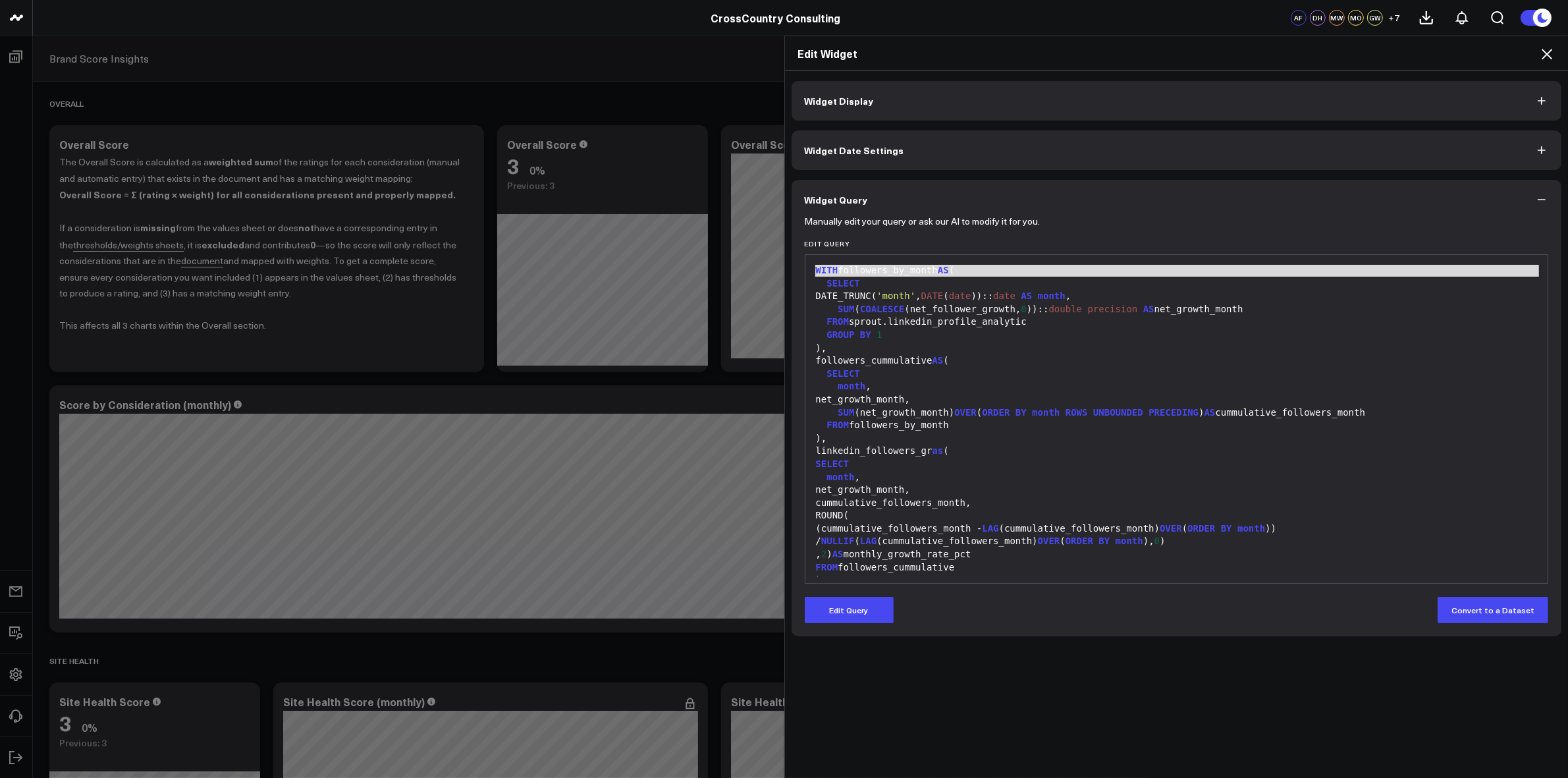
click at [816, 267] on span "WITH" at bounding box center [827, 269] width 23 height 10
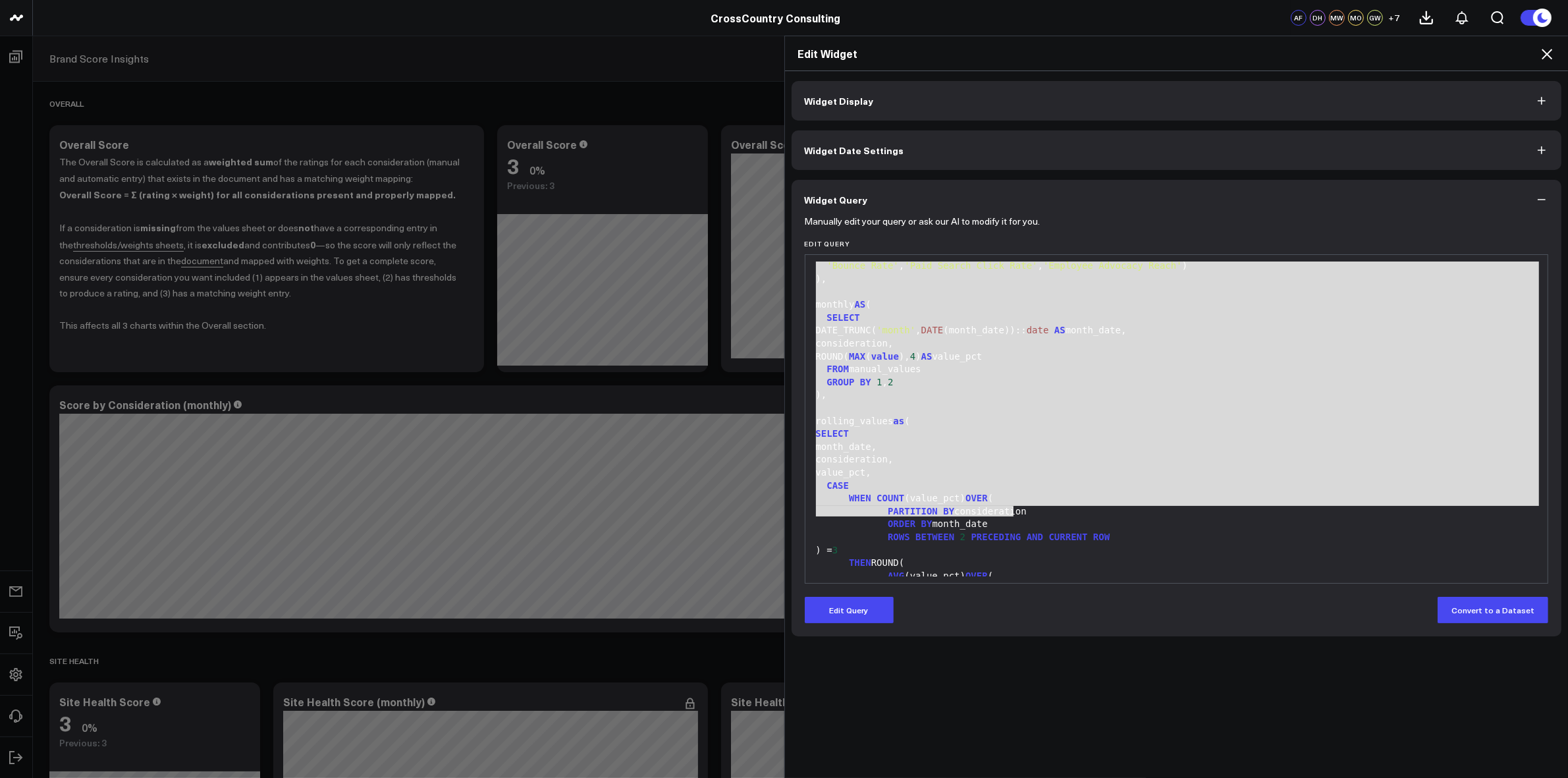
drag, startPoint x: 812, startPoint y: 267, endPoint x: 971, endPoint y: 623, distance: 389.9
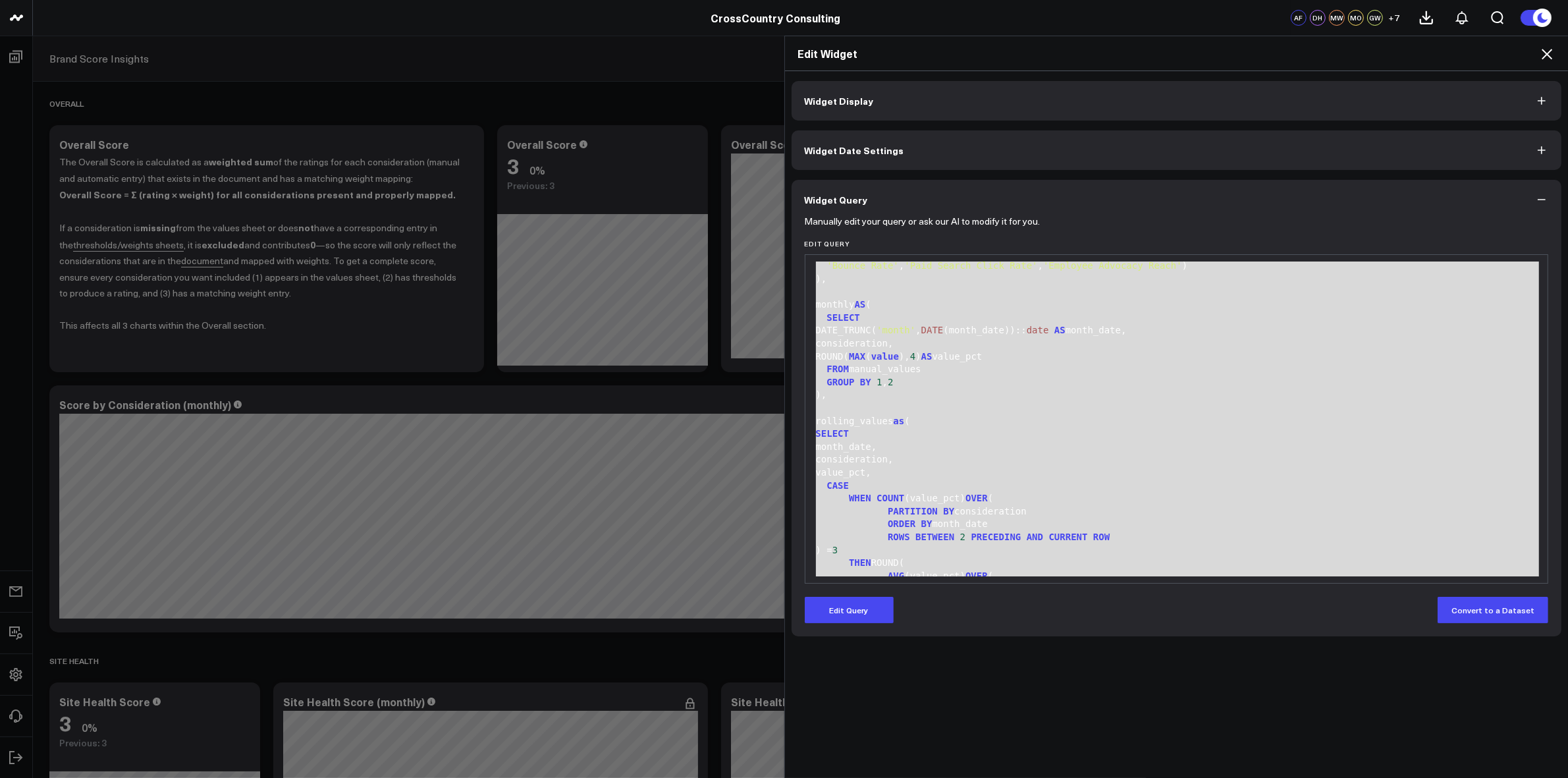
scroll to position [3177, 0]
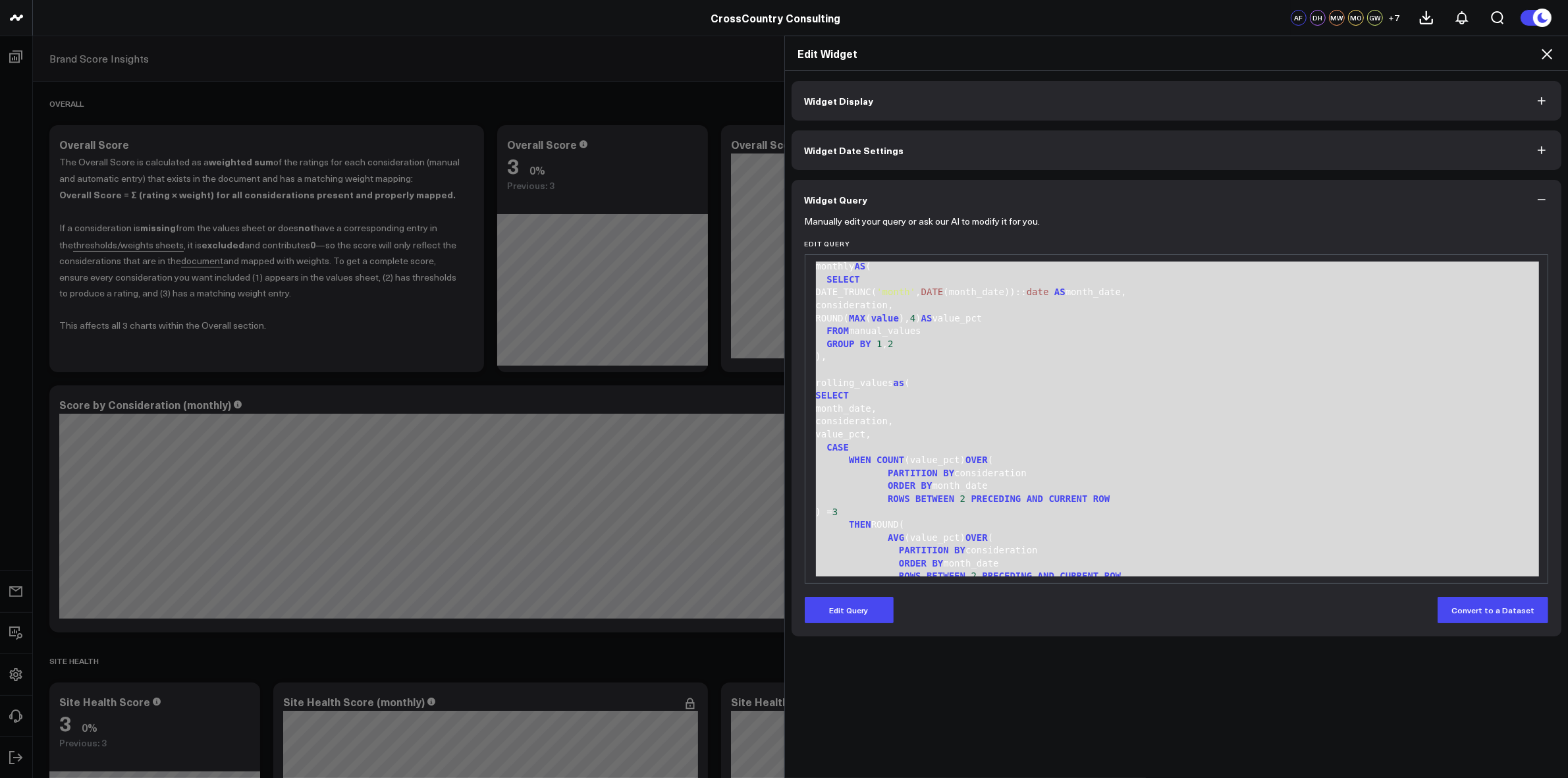
click at [1041, 422] on div "consideration," at bounding box center [1176, 421] width 729 height 13
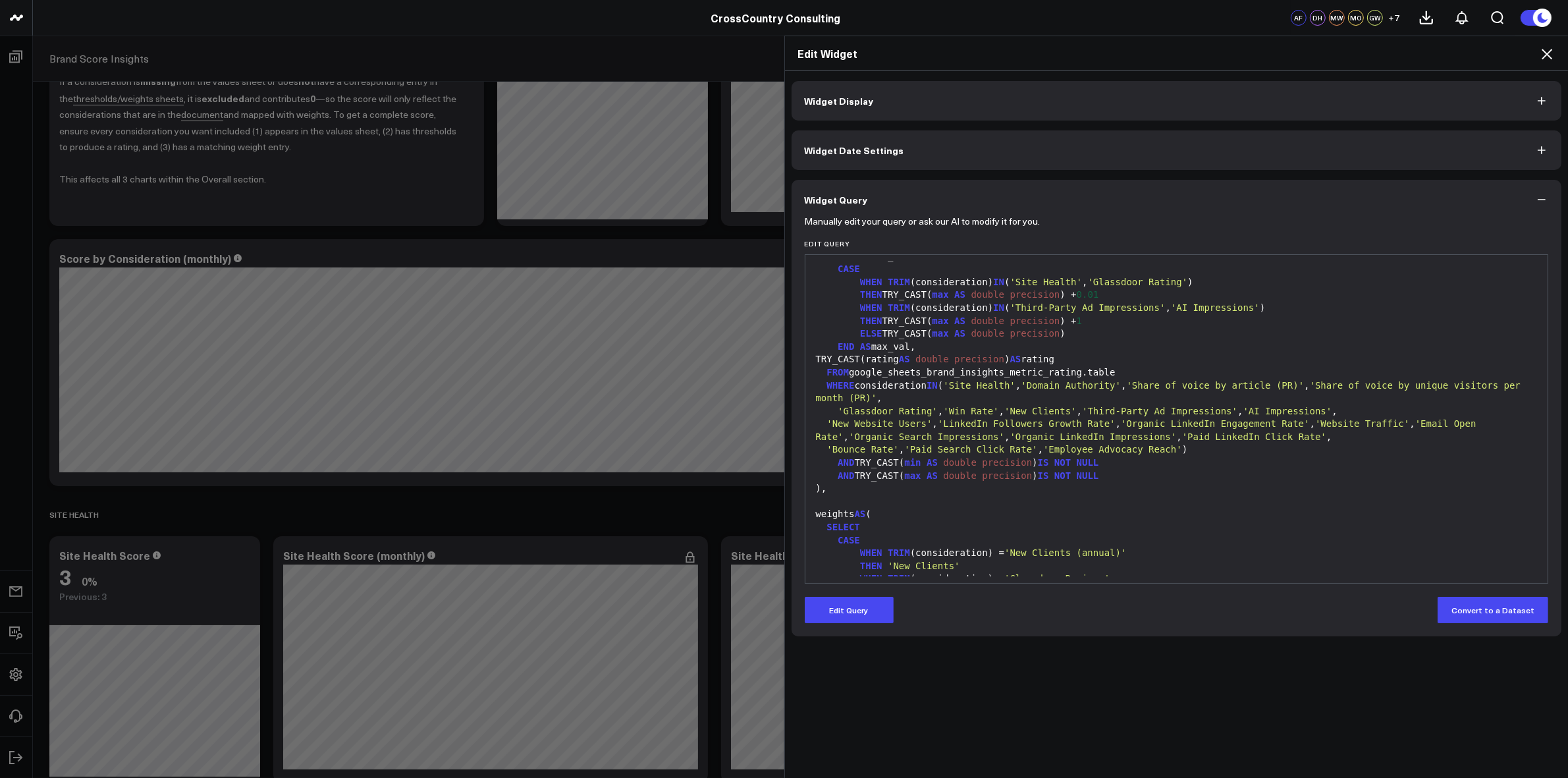
scroll to position [2676, 0]
click at [1041, 46] on icon at bounding box center [1546, 54] width 16 height 16
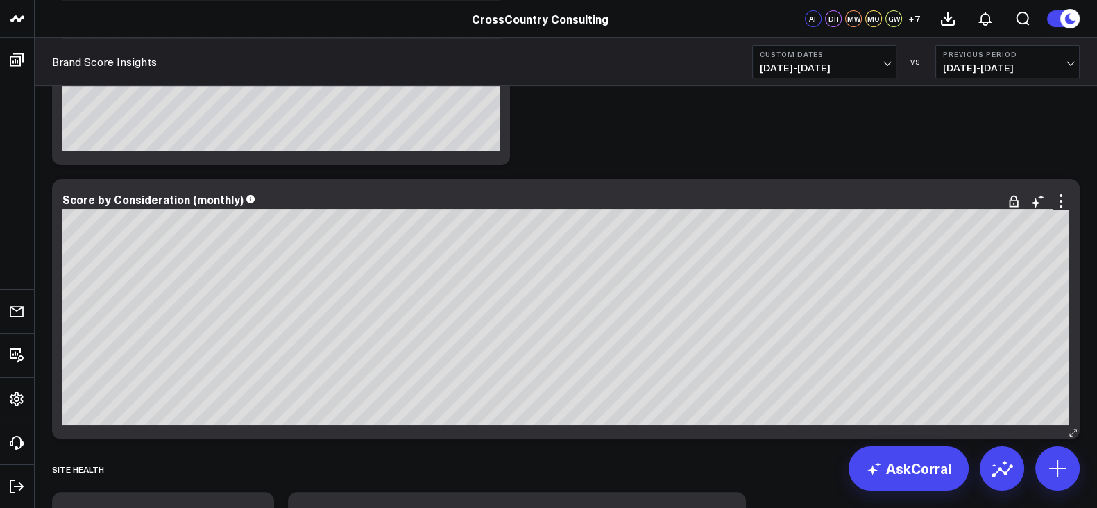
scroll to position [500, 0]
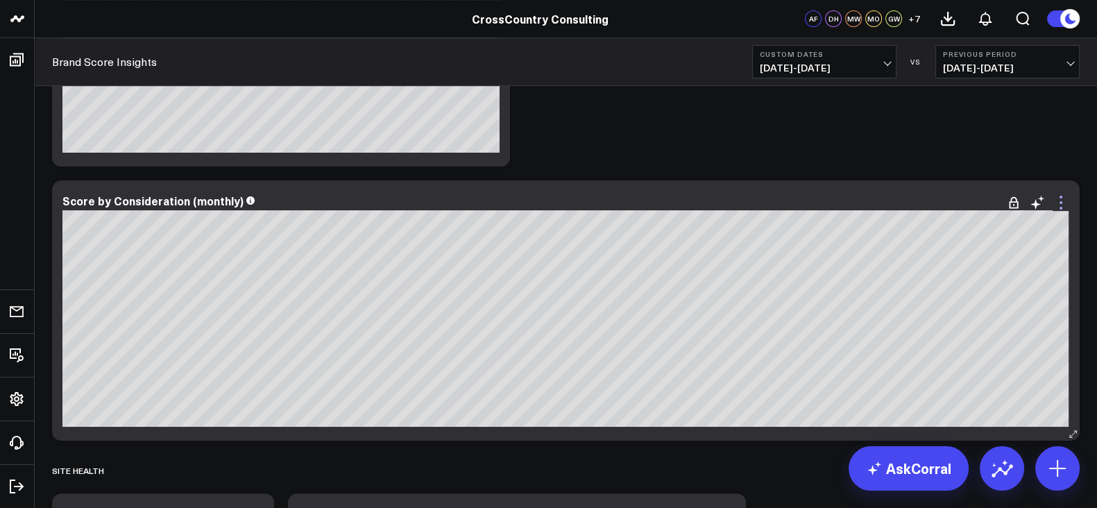
click at [1064, 201] on icon at bounding box center [1061, 202] width 17 height 17
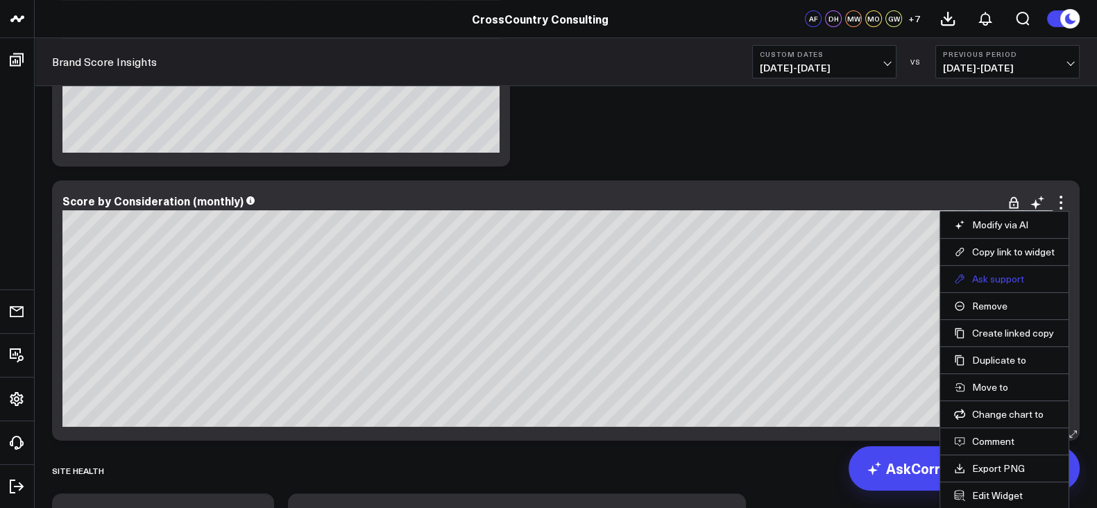
click at [989, 279] on button "Ask support" at bounding box center [1004, 279] width 101 height 12
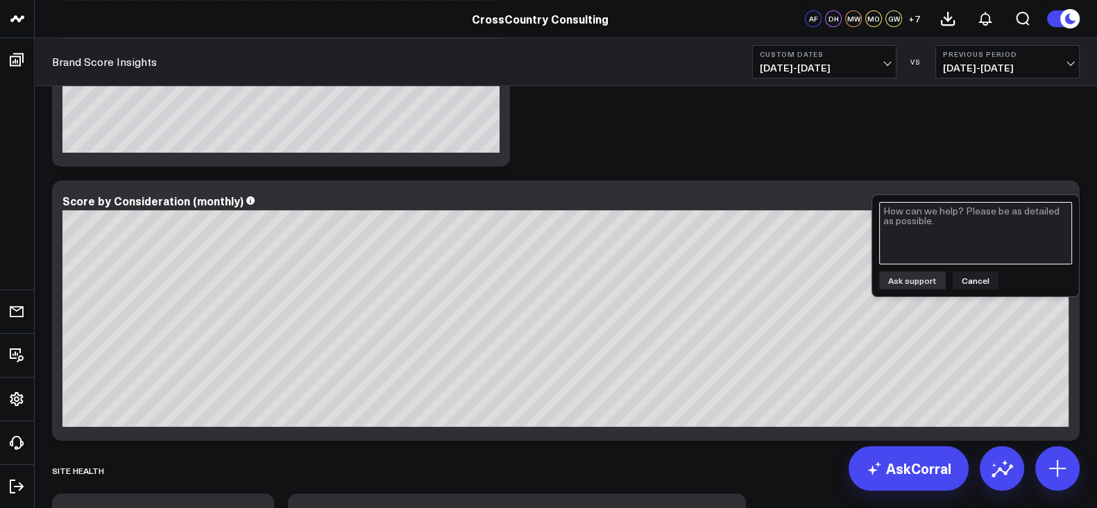
click at [959, 242] on textarea at bounding box center [975, 233] width 193 height 62
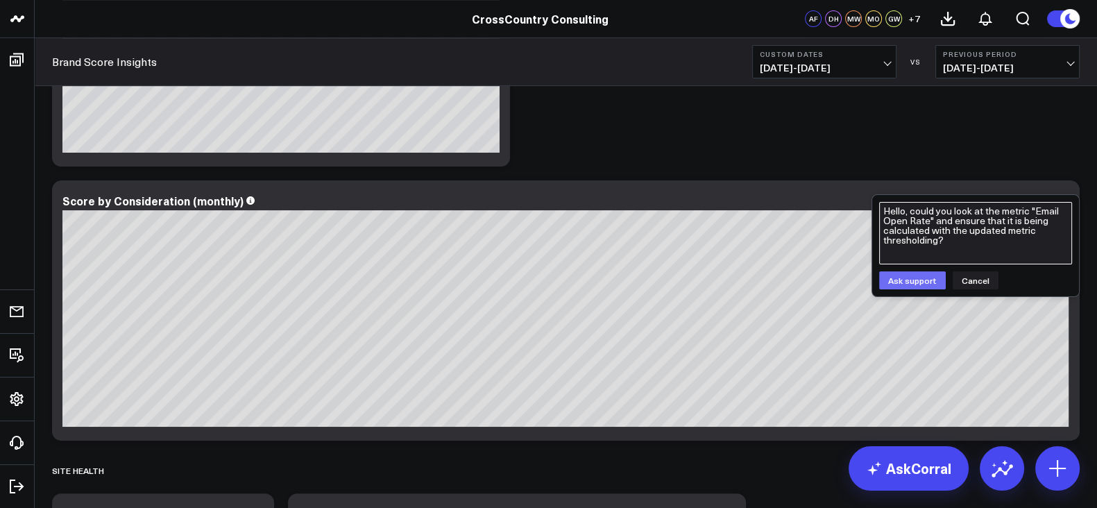
type textarea "Hello, could you look at the metric "Email Open Rate" and ensure that it is bei…"
click at [904, 279] on button "Ask support" at bounding box center [912, 280] width 67 height 18
